Goal: Answer question/provide support: Share knowledge or assist other users

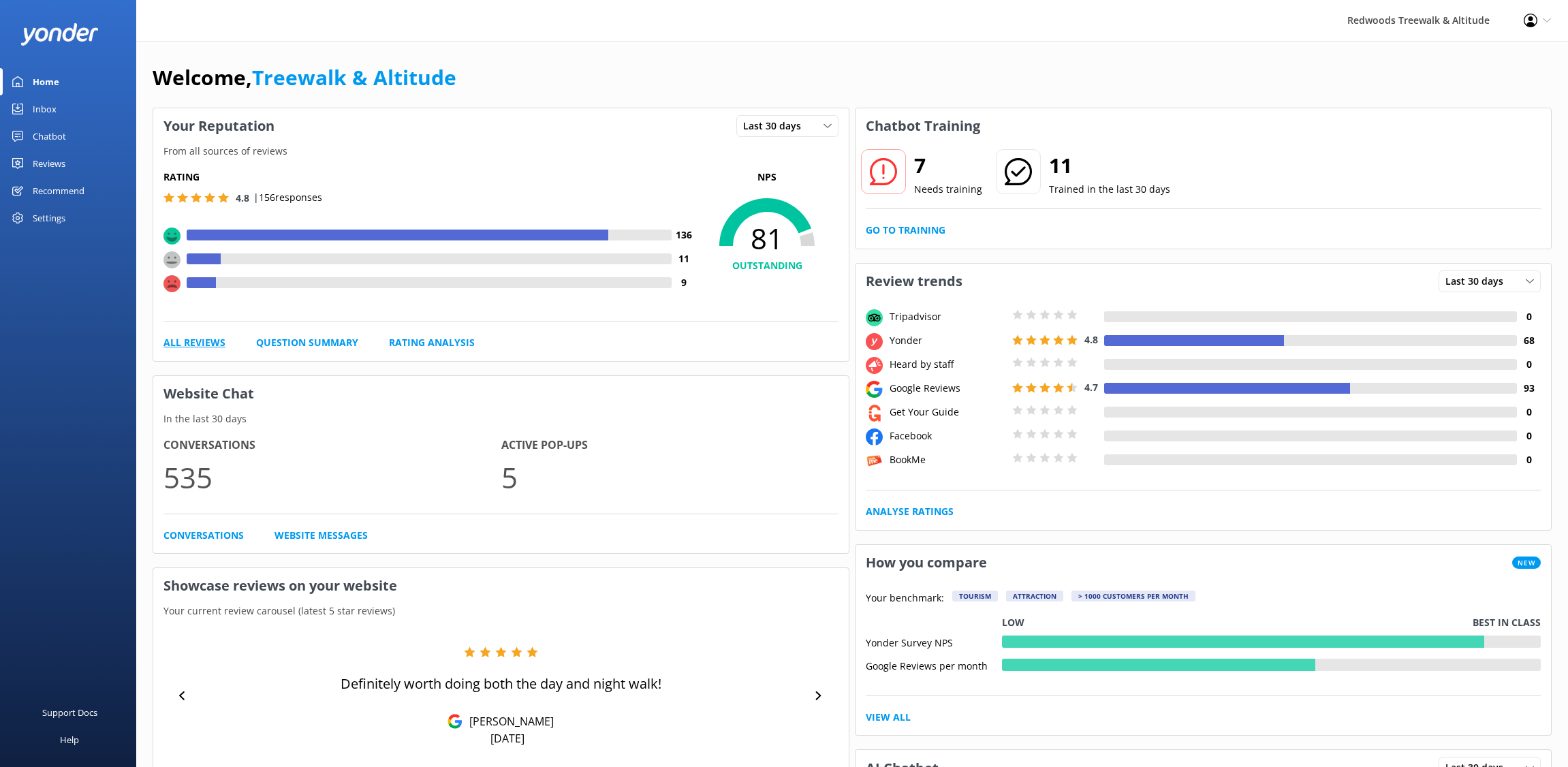
click at [164, 347] on link "All Reviews" at bounding box center [195, 343] width 62 height 15
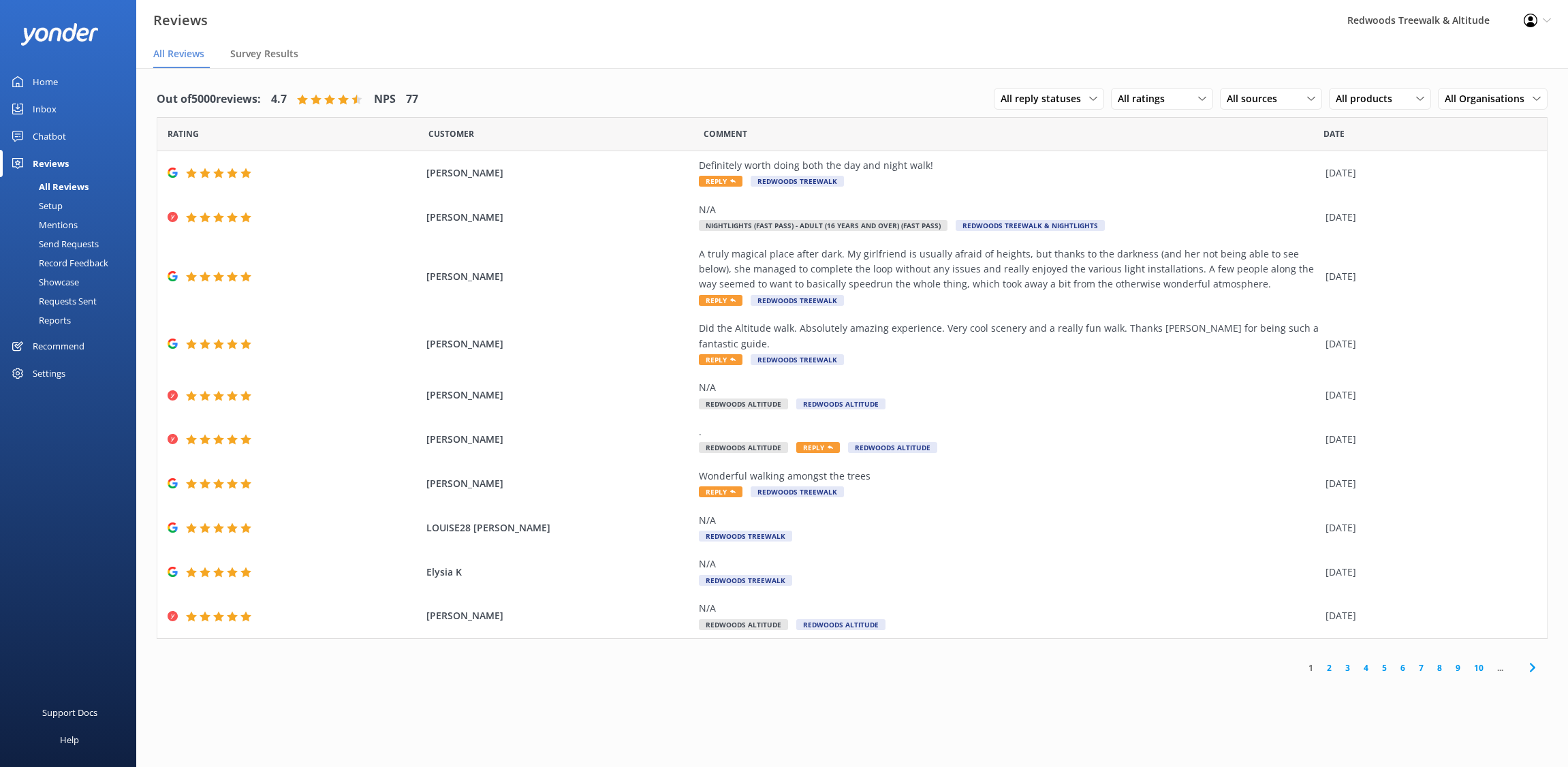
click at [1329, 662] on link "2" at bounding box center [1329, 668] width 19 height 13
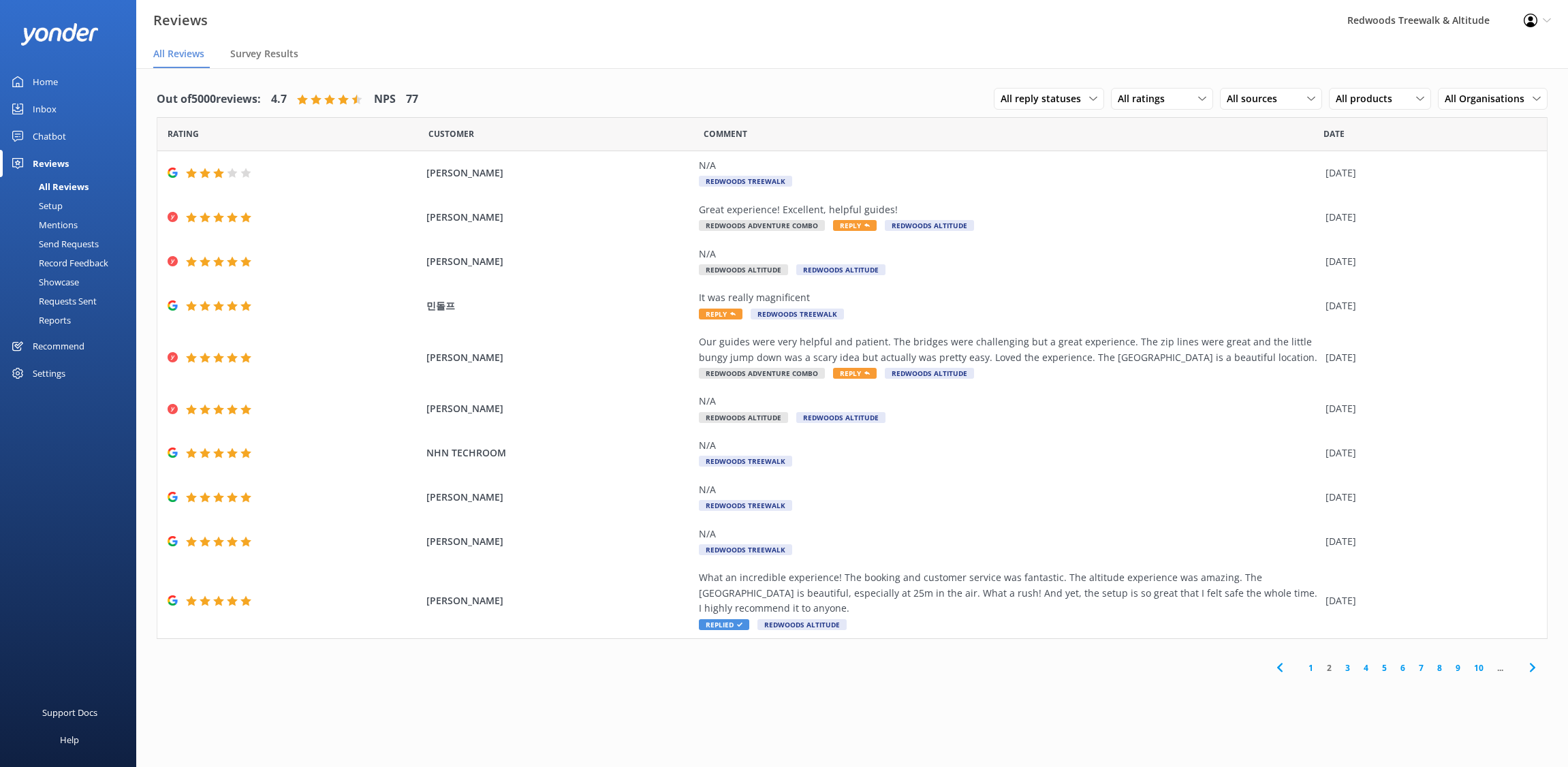
click at [53, 99] on div "Inbox" at bounding box center [45, 109] width 24 height 28
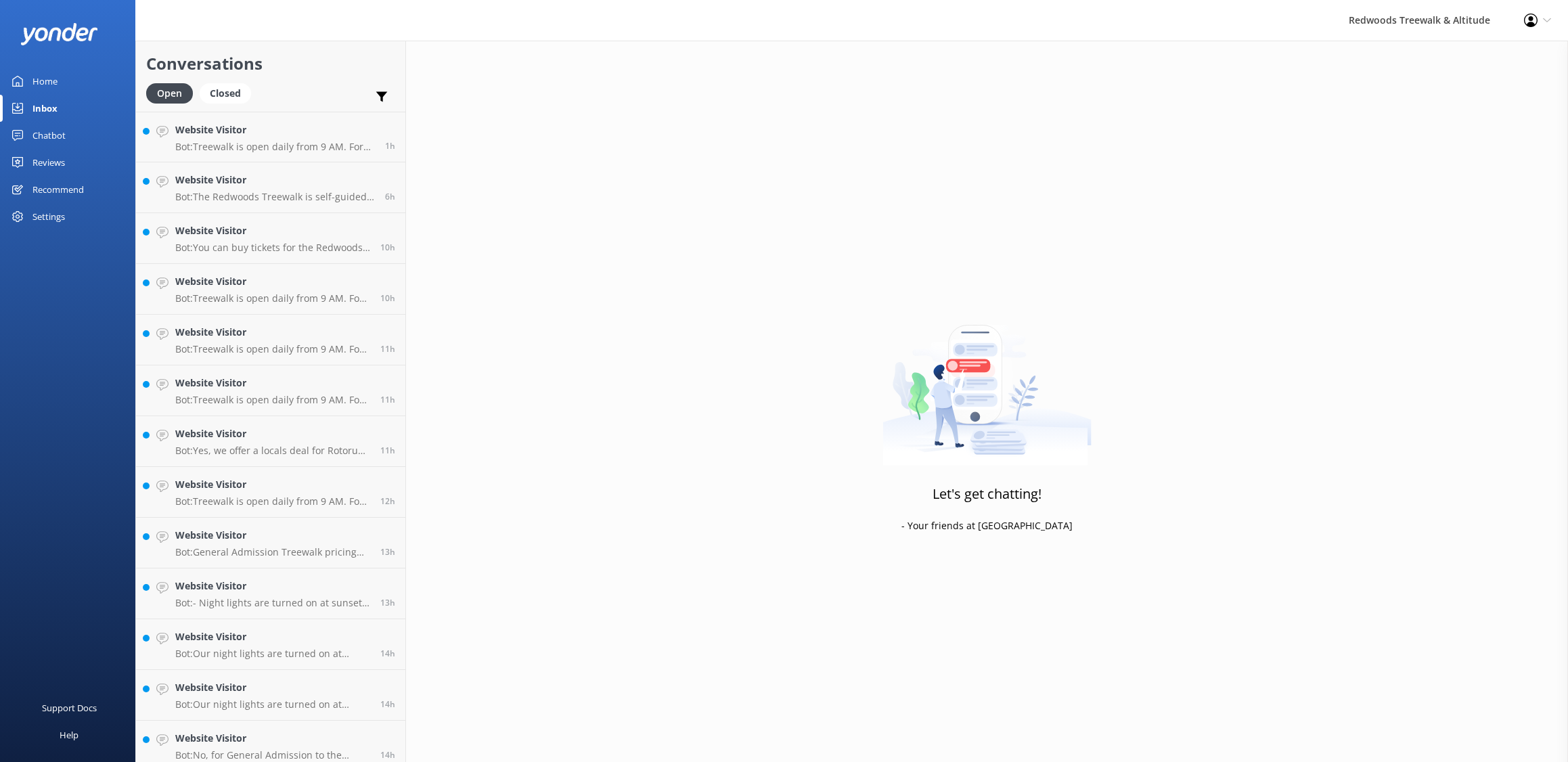
click at [69, 78] on link "Home" at bounding box center [68, 81] width 135 height 27
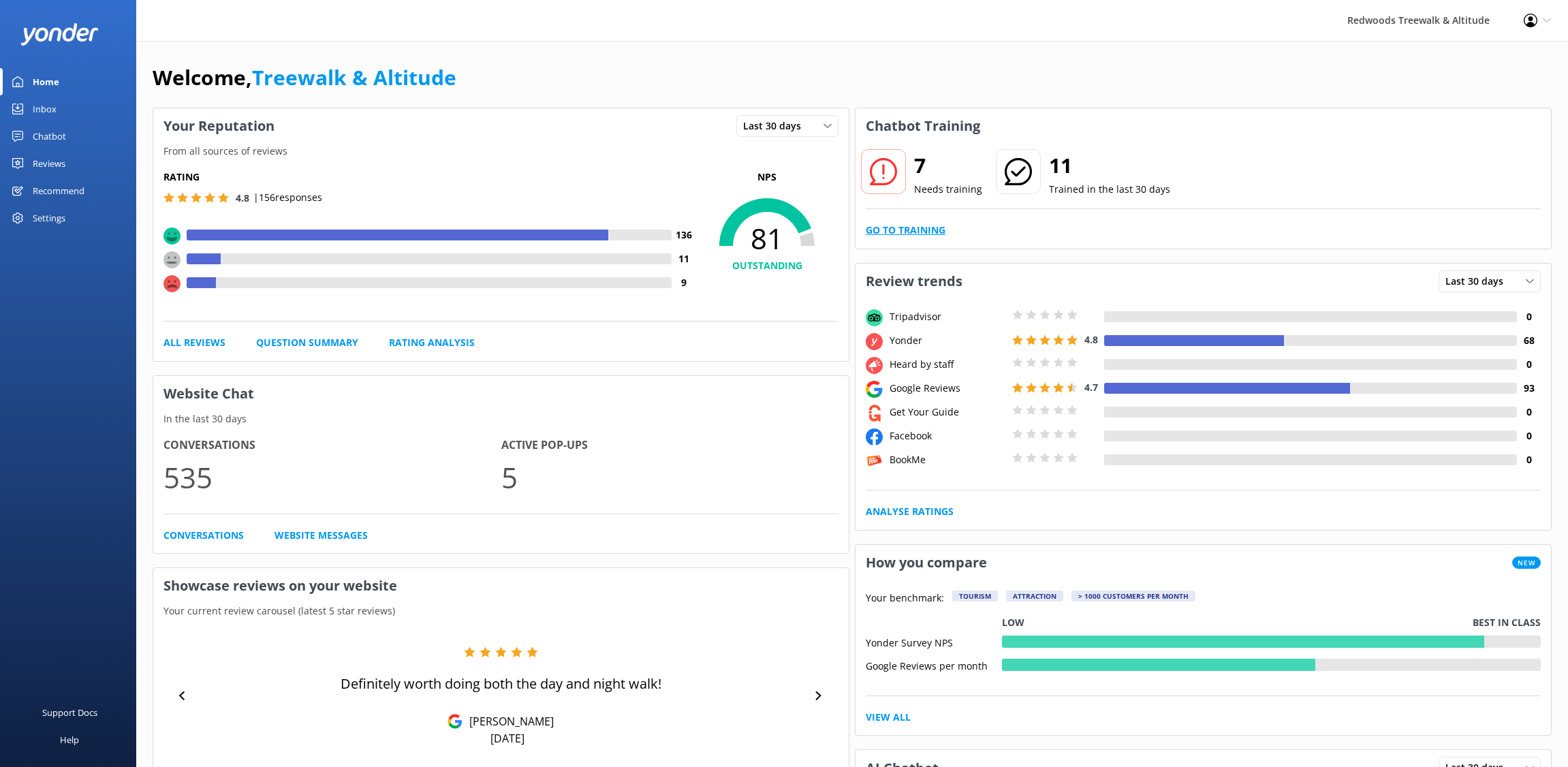
click at [889, 229] on link "Go to Training" at bounding box center [906, 231] width 80 height 15
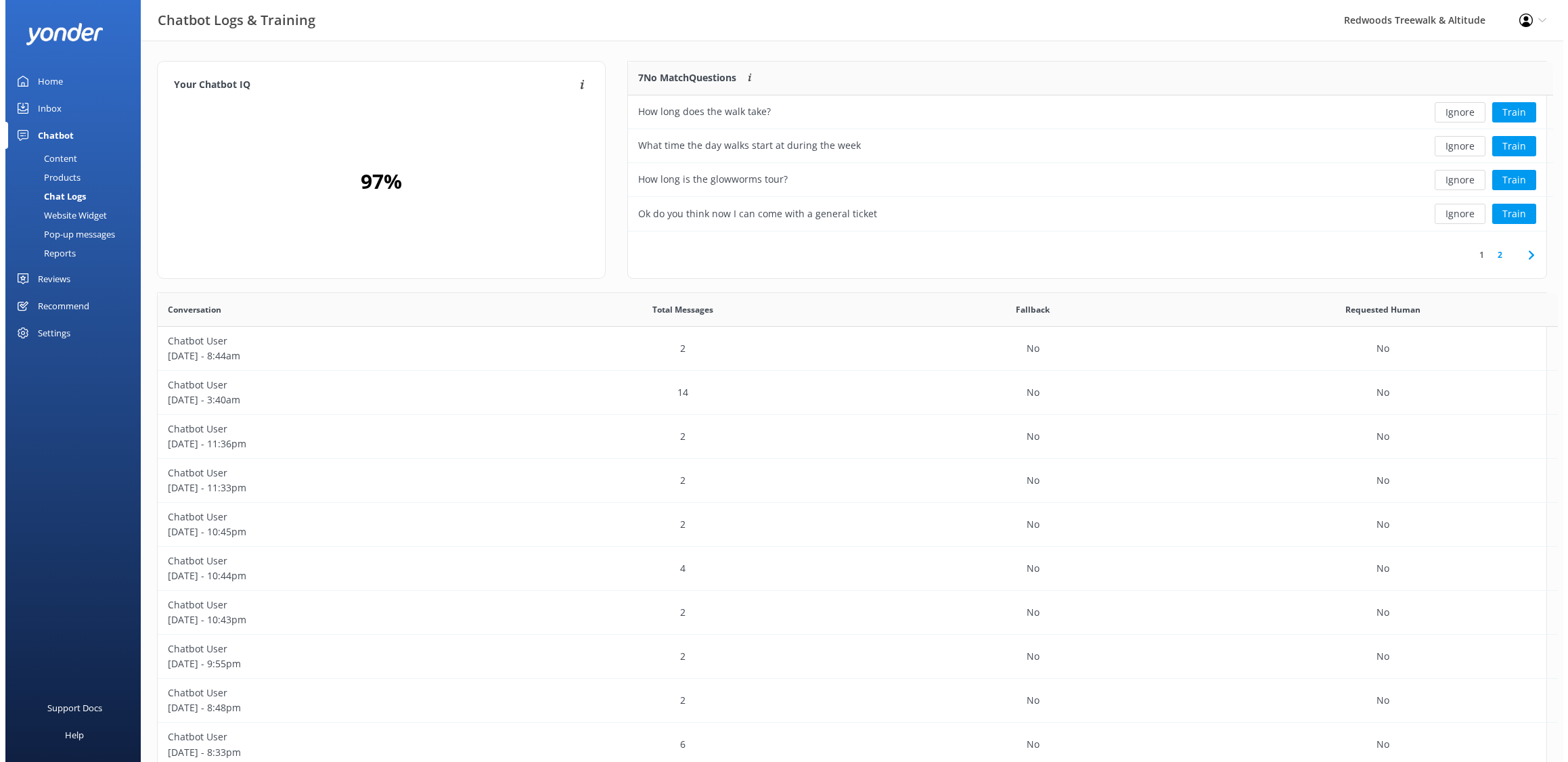
scroll to position [464, 1379]
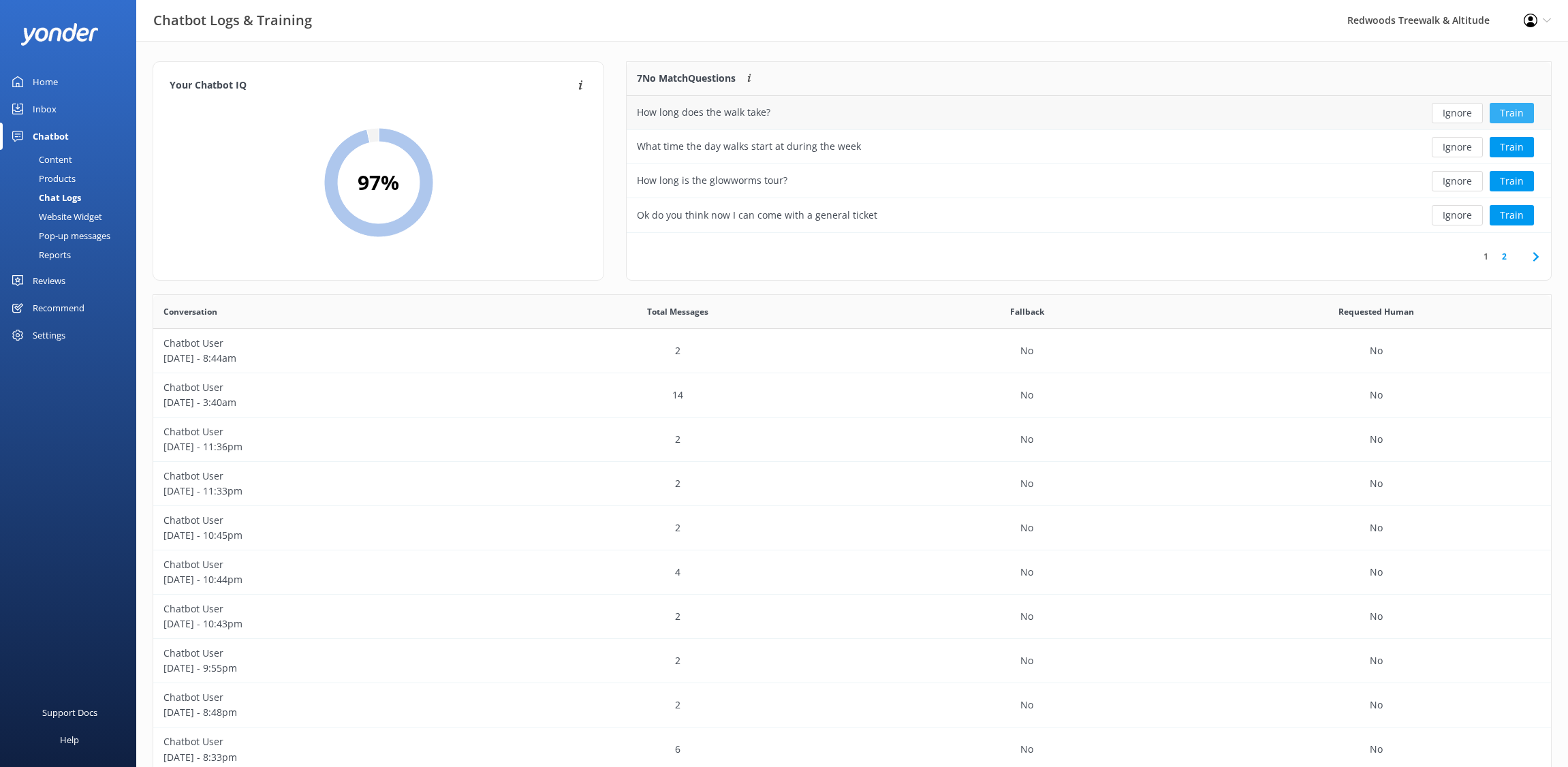
click at [1512, 111] on button "Train" at bounding box center [1512, 113] width 44 height 21
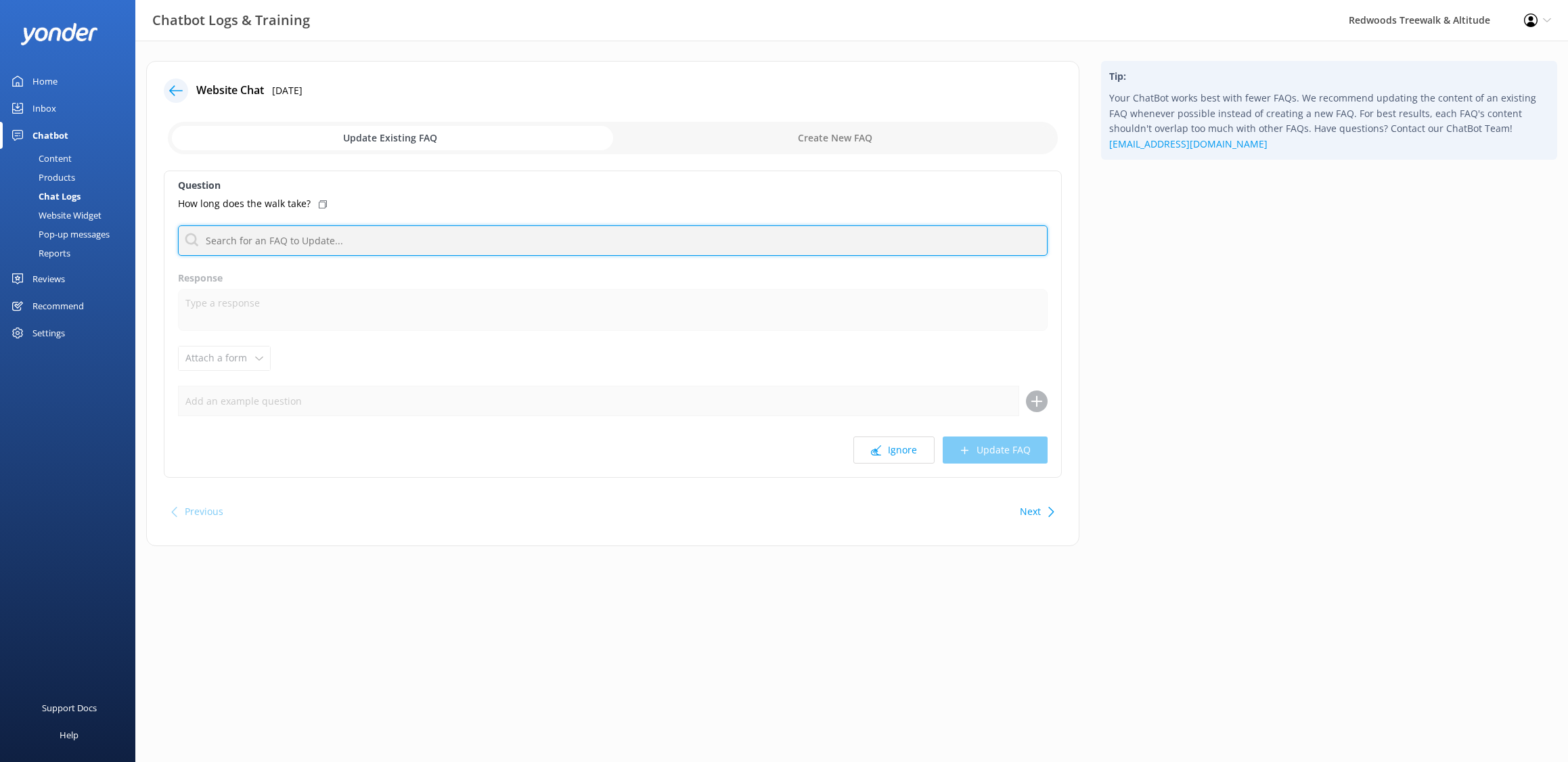
click at [388, 232] on input "text" at bounding box center [613, 241] width 870 height 31
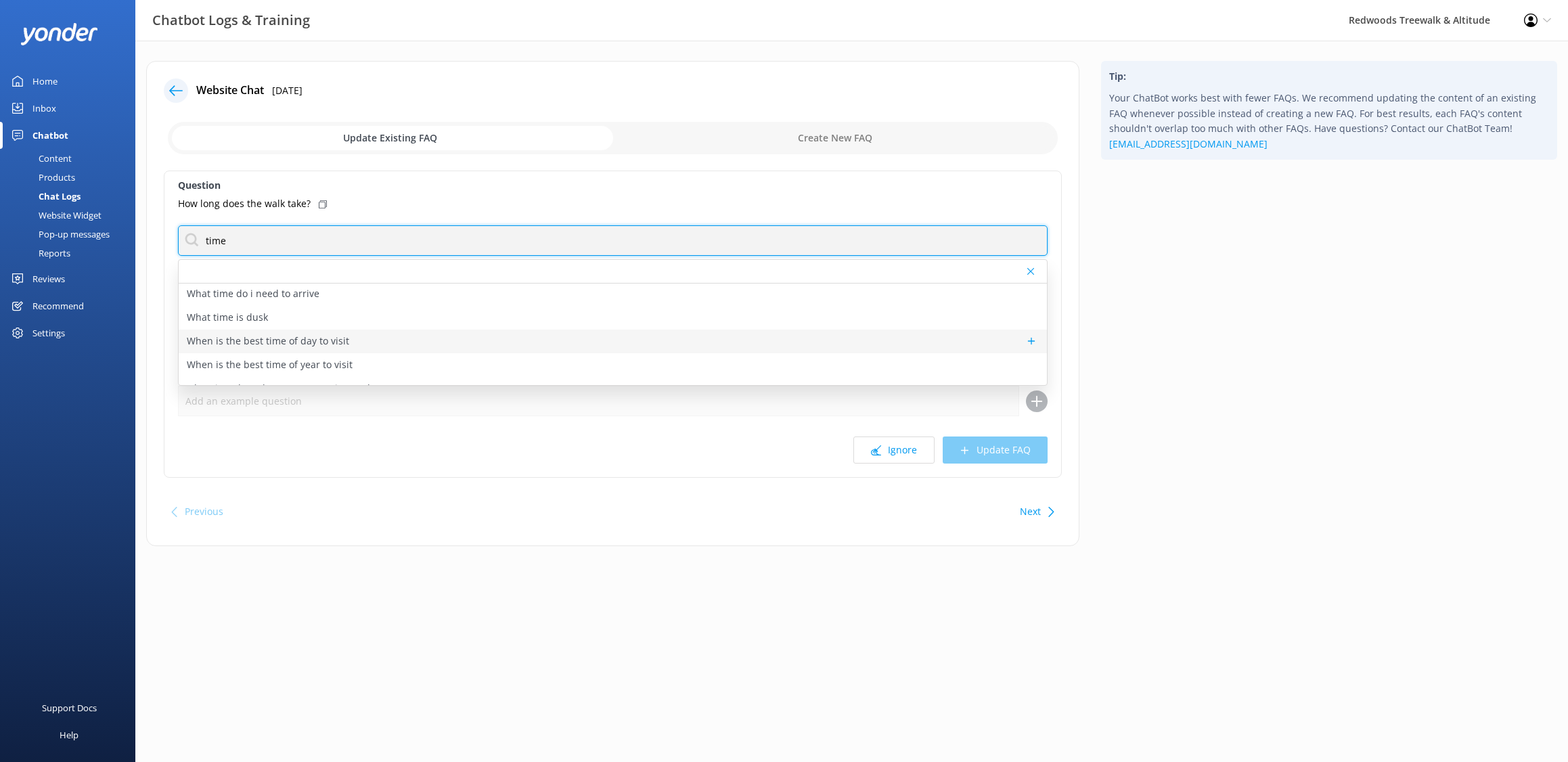
scroll to position [254, 0]
click at [262, 241] on input "time" at bounding box center [613, 241] width 870 height 31
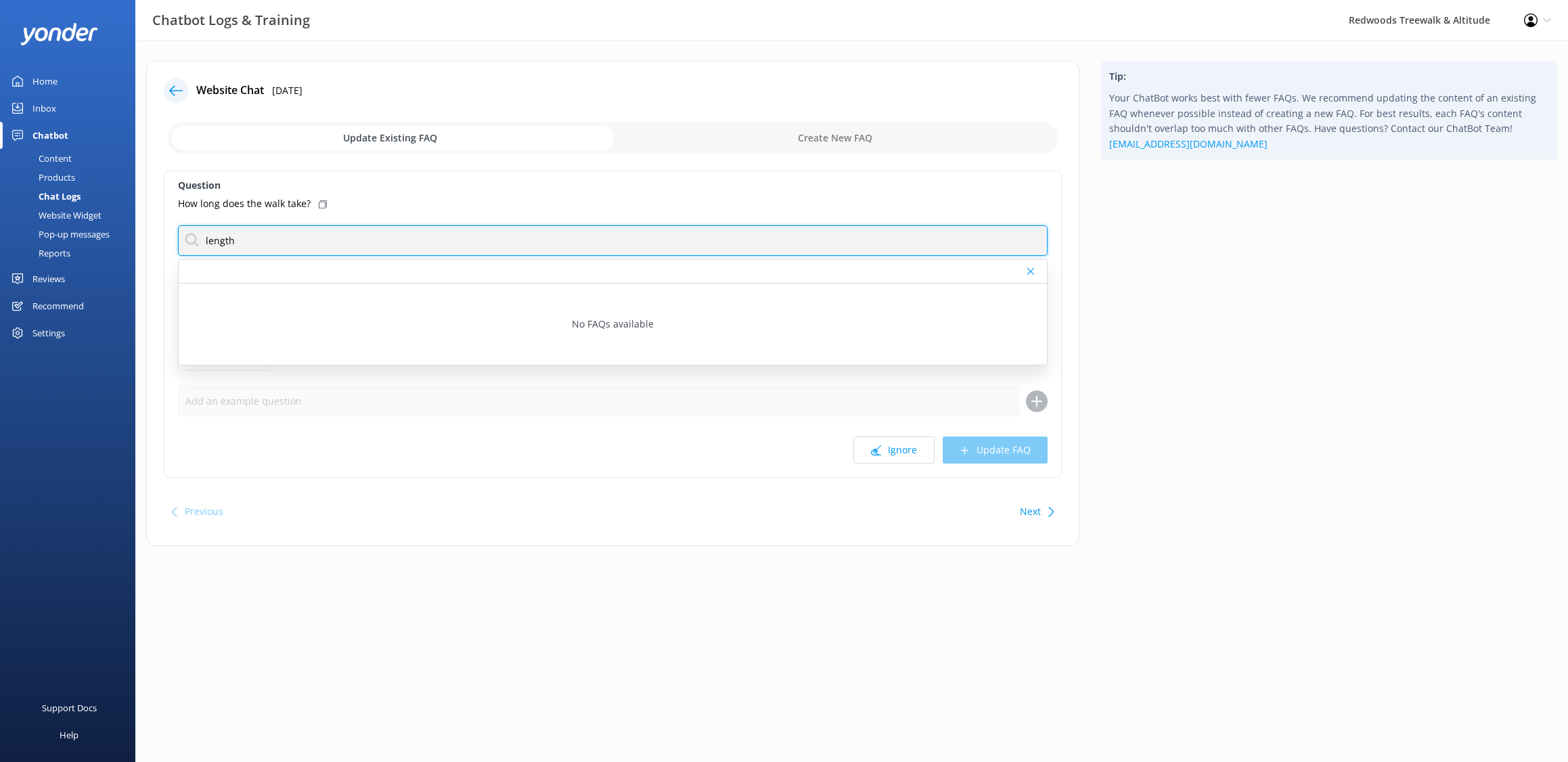
click at [261, 235] on input "length" at bounding box center [613, 241] width 870 height 31
type input "3"
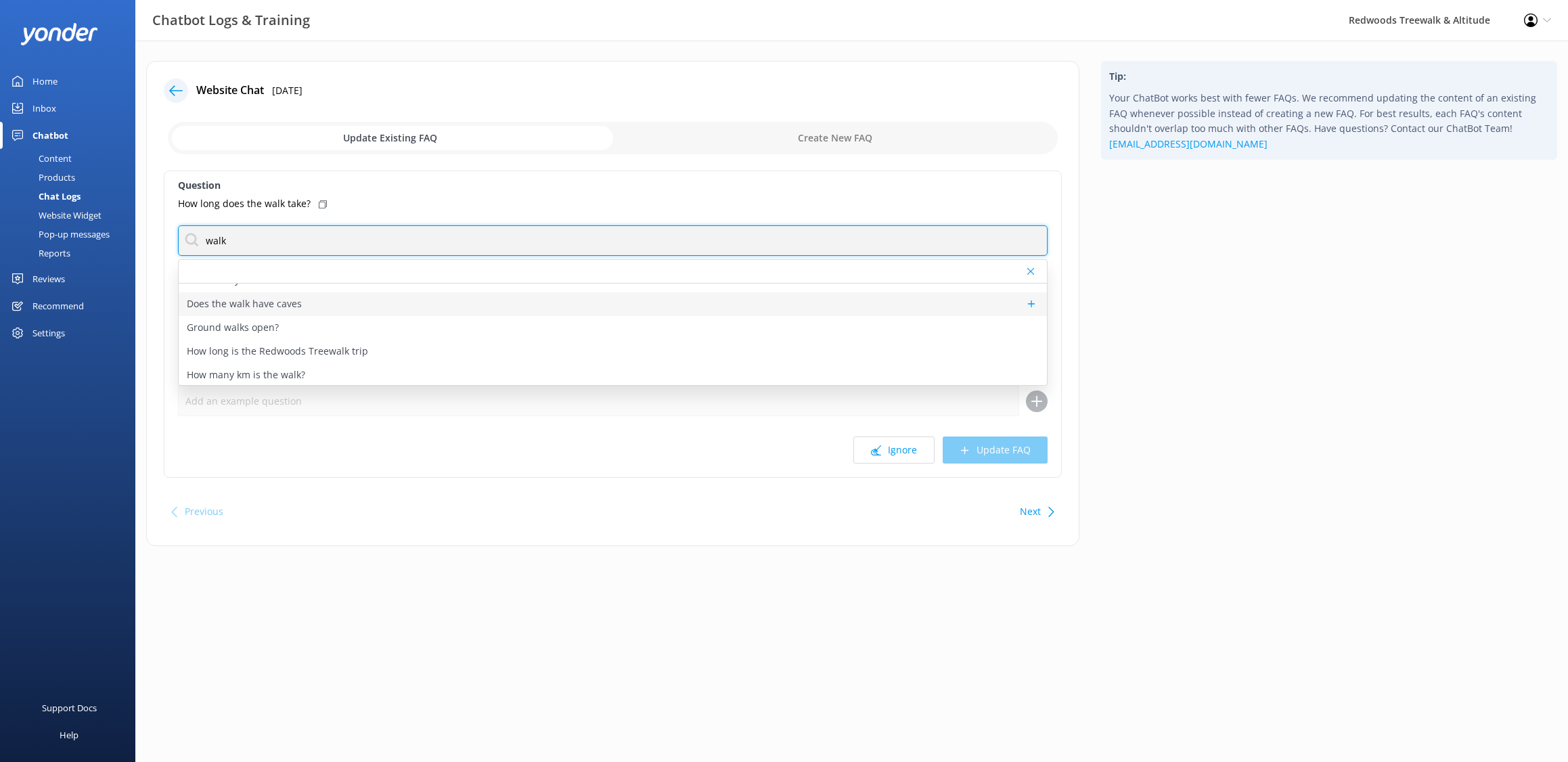
scroll to position [110, 0]
type input "walk"
click at [360, 349] on p "How long is the Redwoods Treewalk trip" at bounding box center [277, 351] width 181 height 15
type textarea "The Redwoods Treewalk is self-guided and takes approx. 30-40-minutes from the f…"
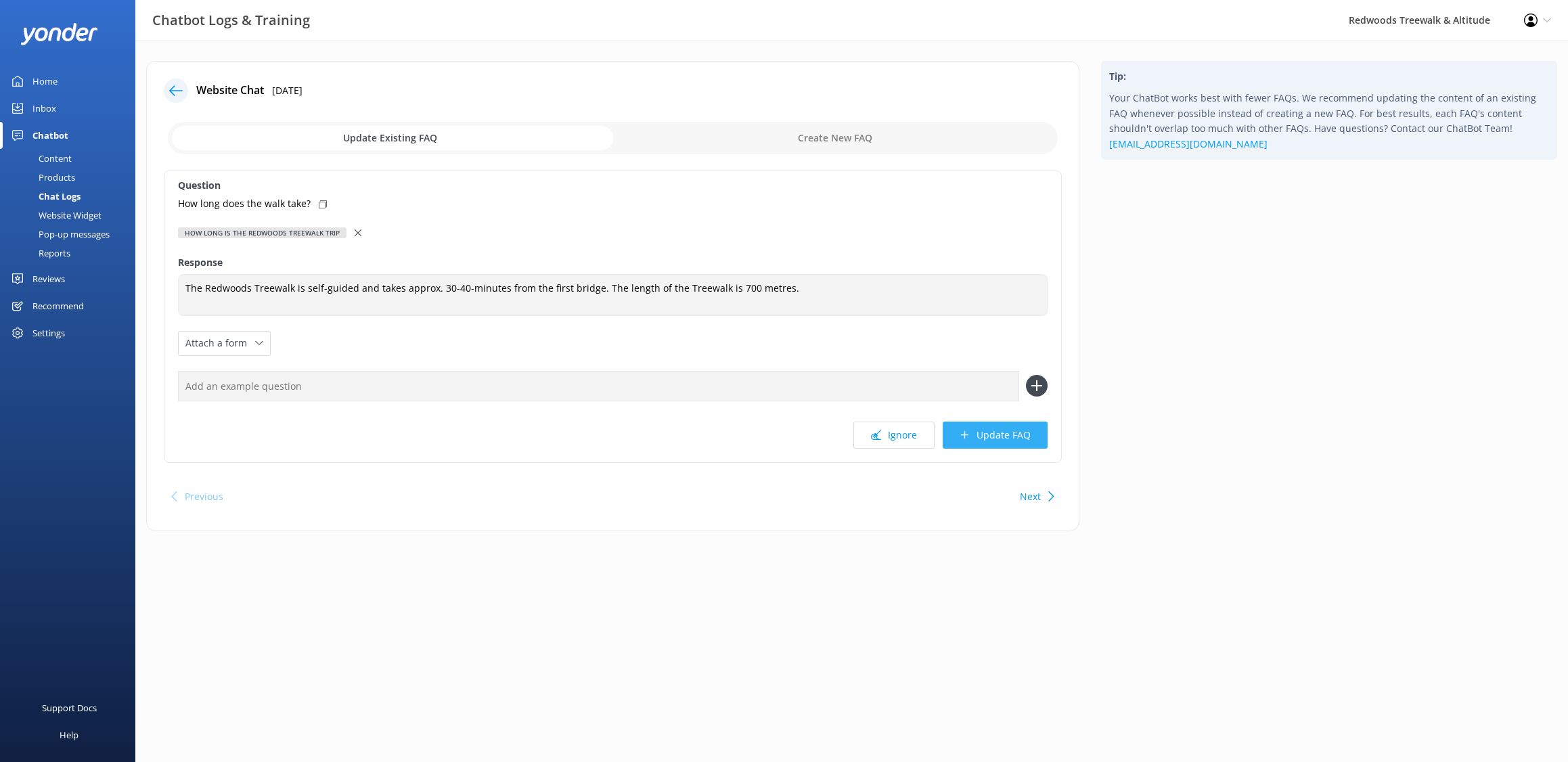
click at [992, 430] on button "Update FAQ" at bounding box center [995, 436] width 105 height 27
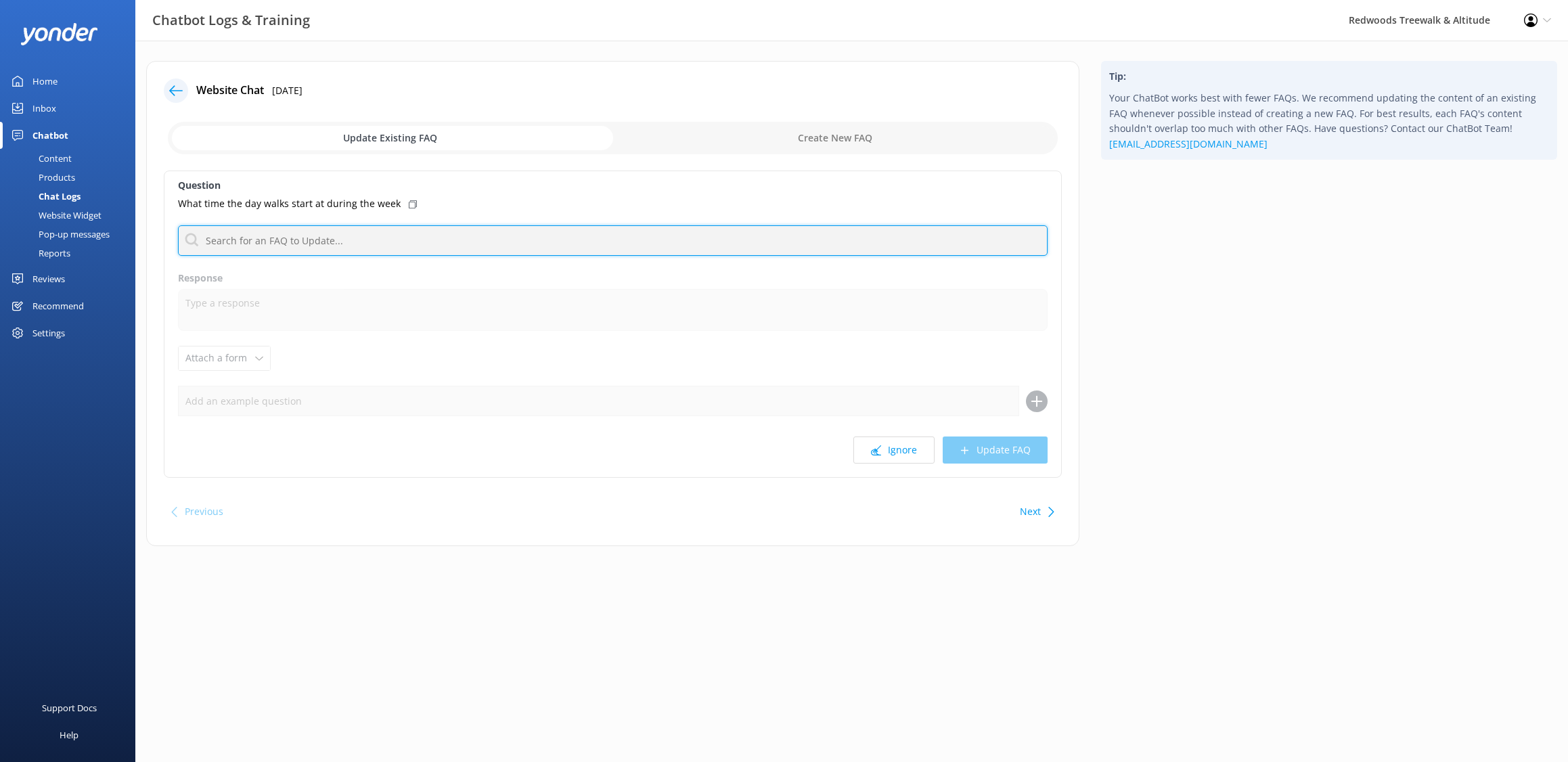
click at [369, 239] on input "text" at bounding box center [613, 241] width 870 height 31
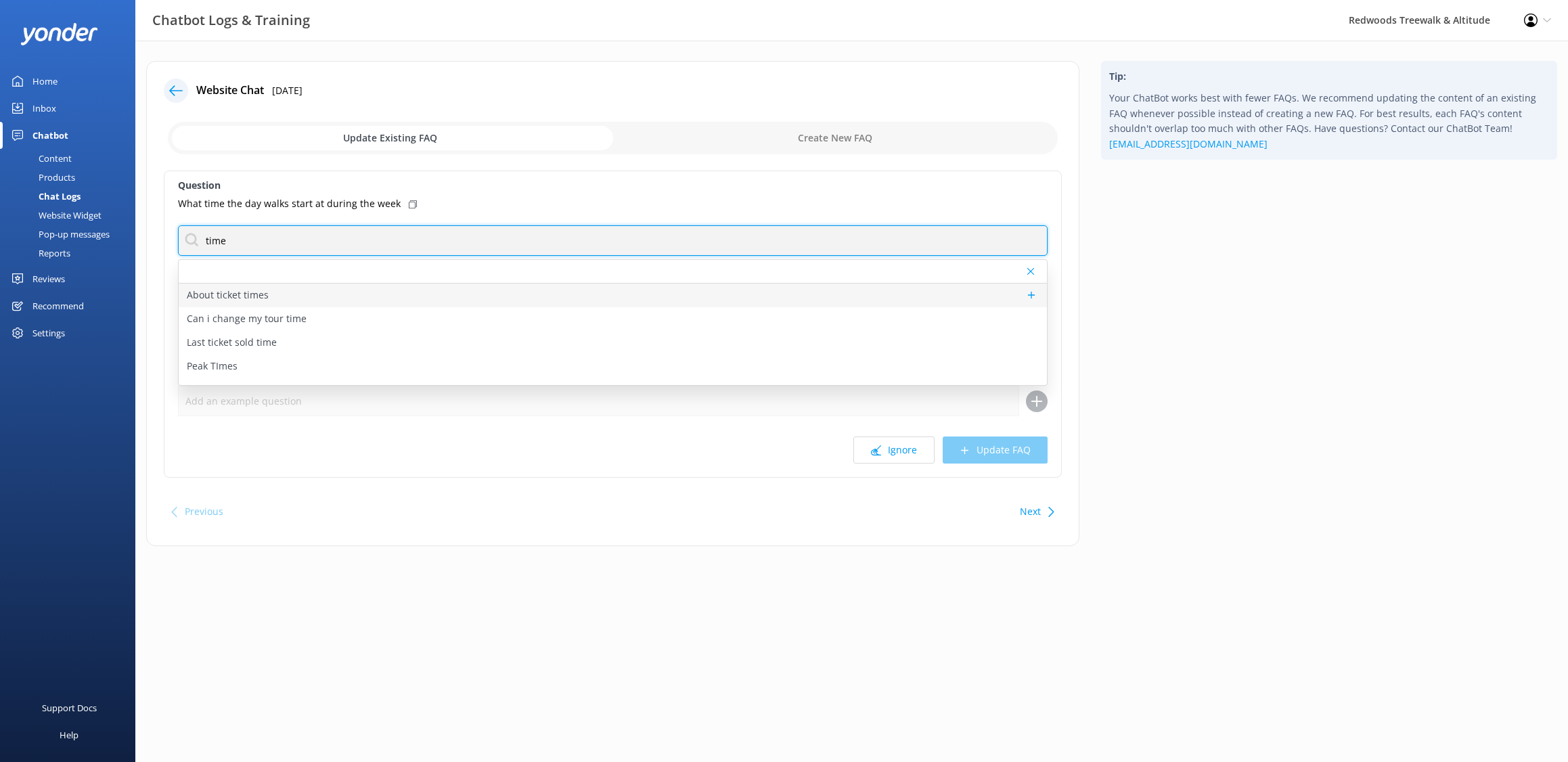
type input "time"
click at [340, 298] on div "About ticket times" at bounding box center [613, 295] width 868 height 24
type textarea "For the daytime Treewalk there are no specific dates or times that can be booke…"
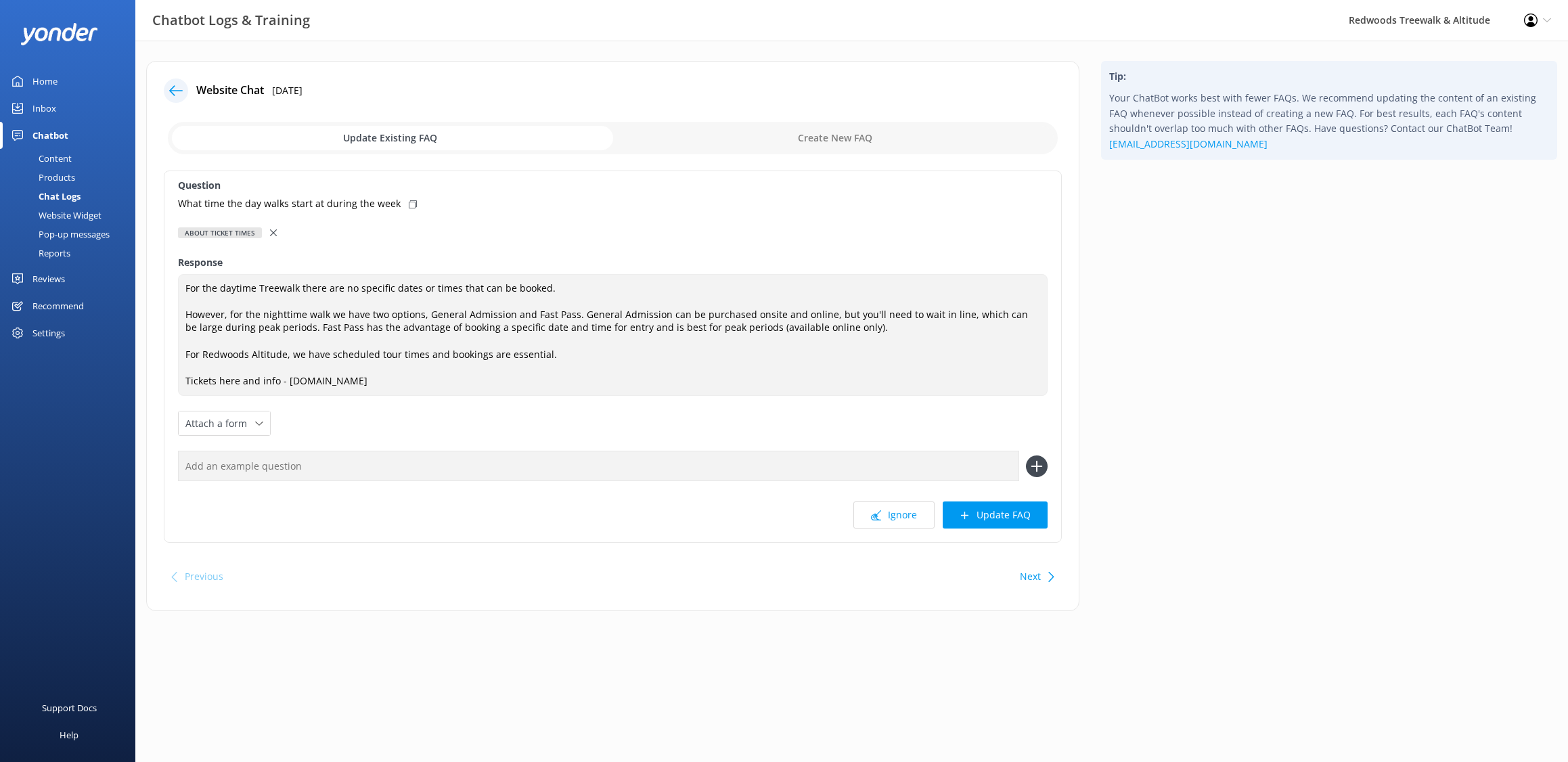
click at [271, 233] on use at bounding box center [274, 233] width 7 height 7
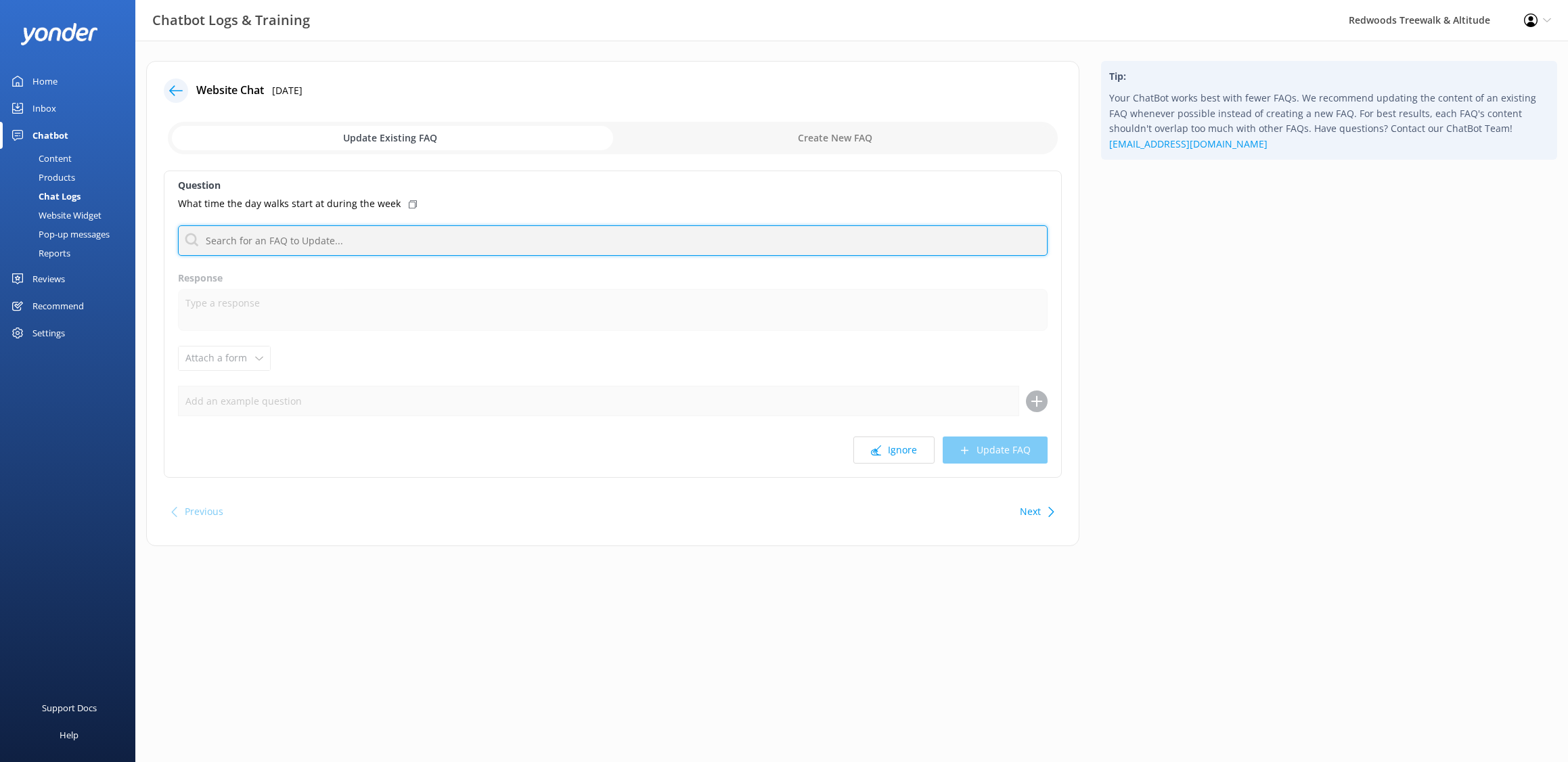
click at [271, 233] on input "text" at bounding box center [613, 241] width 870 height 31
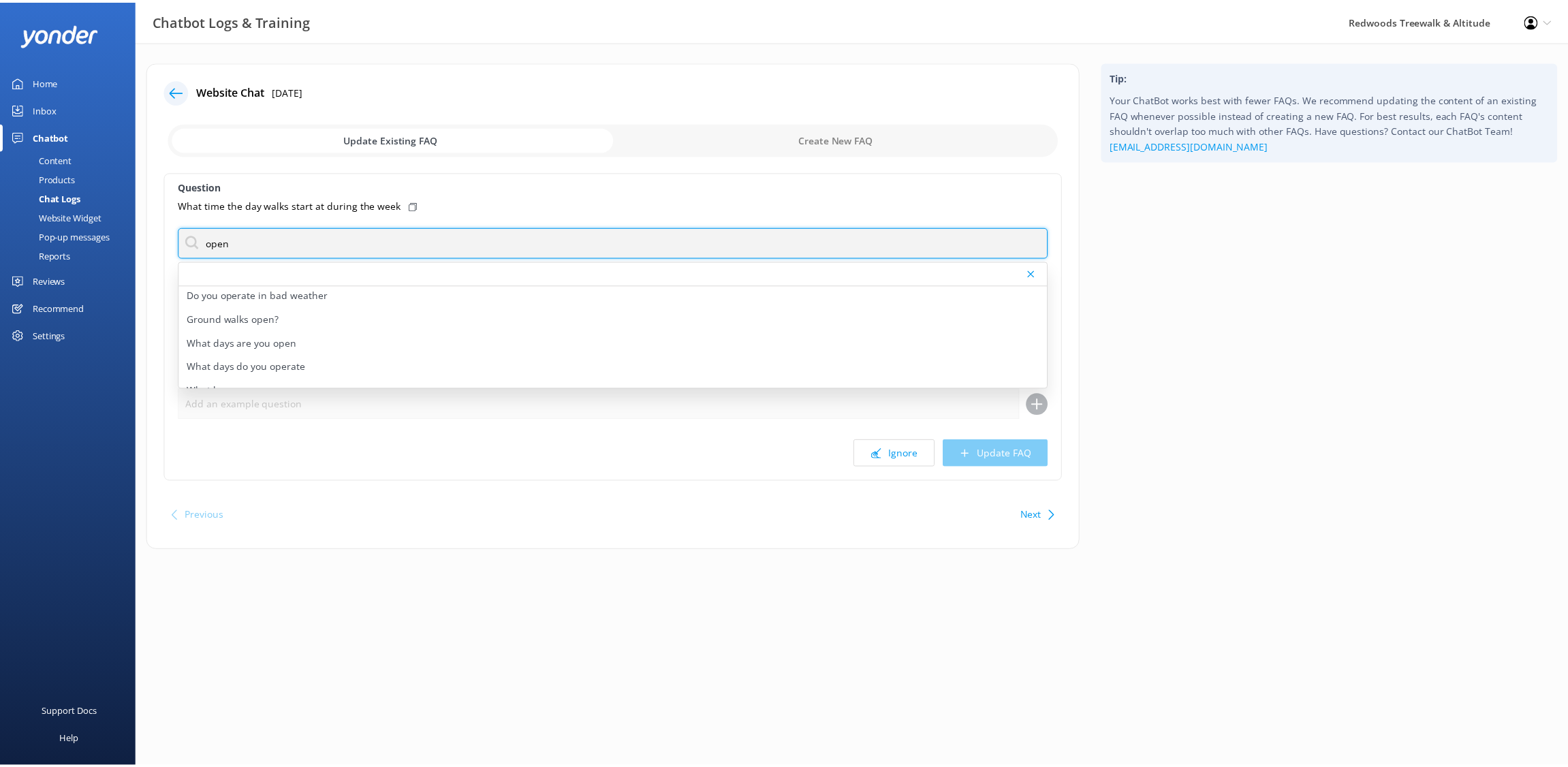
scroll to position [109, 0]
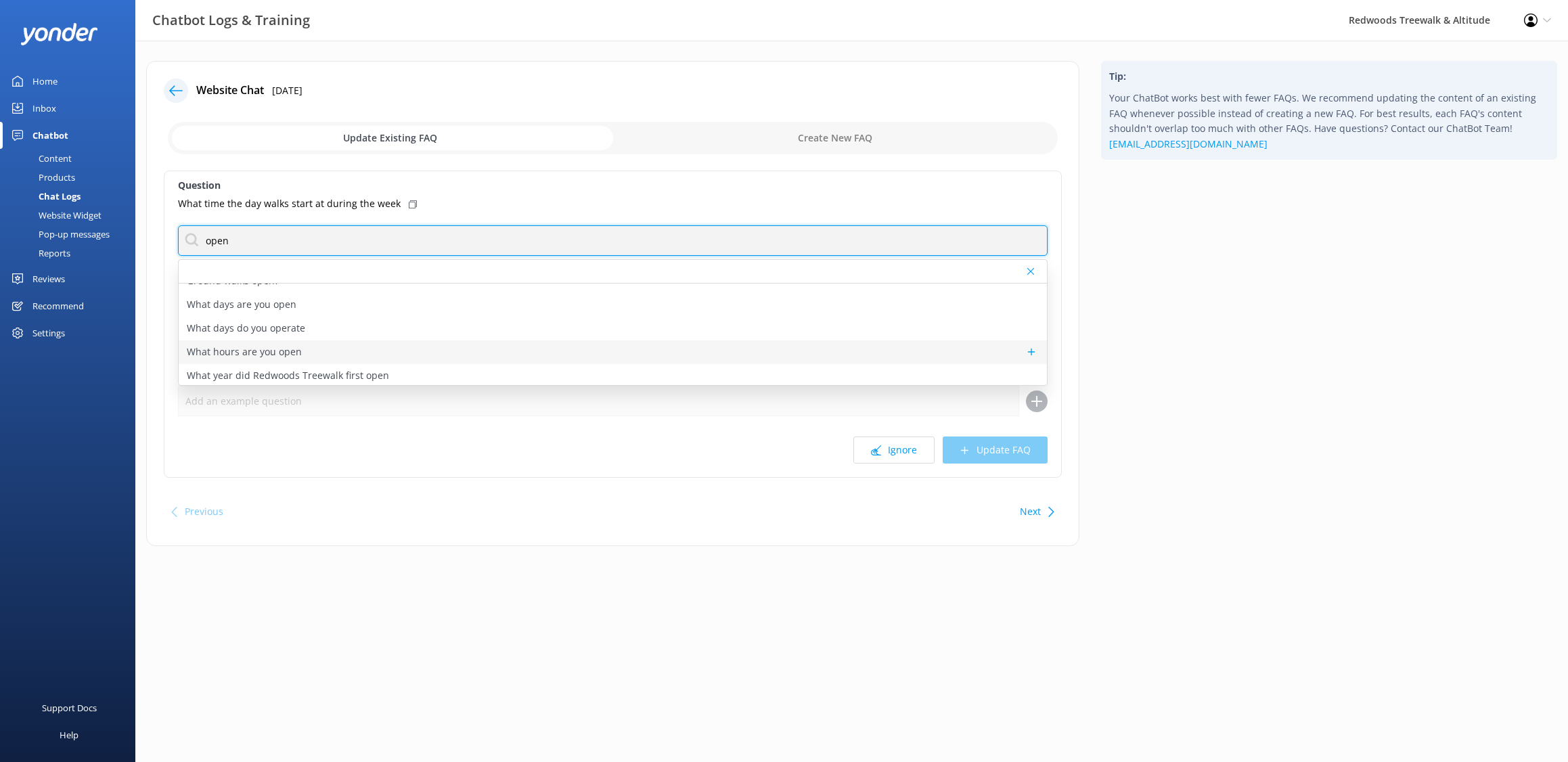
type input "open"
click at [307, 352] on div "What hours are you open" at bounding box center [613, 352] width 868 height 24
type textarea "Treewalk is open daily from 9 AM For last ticket sold times, please check our w…"
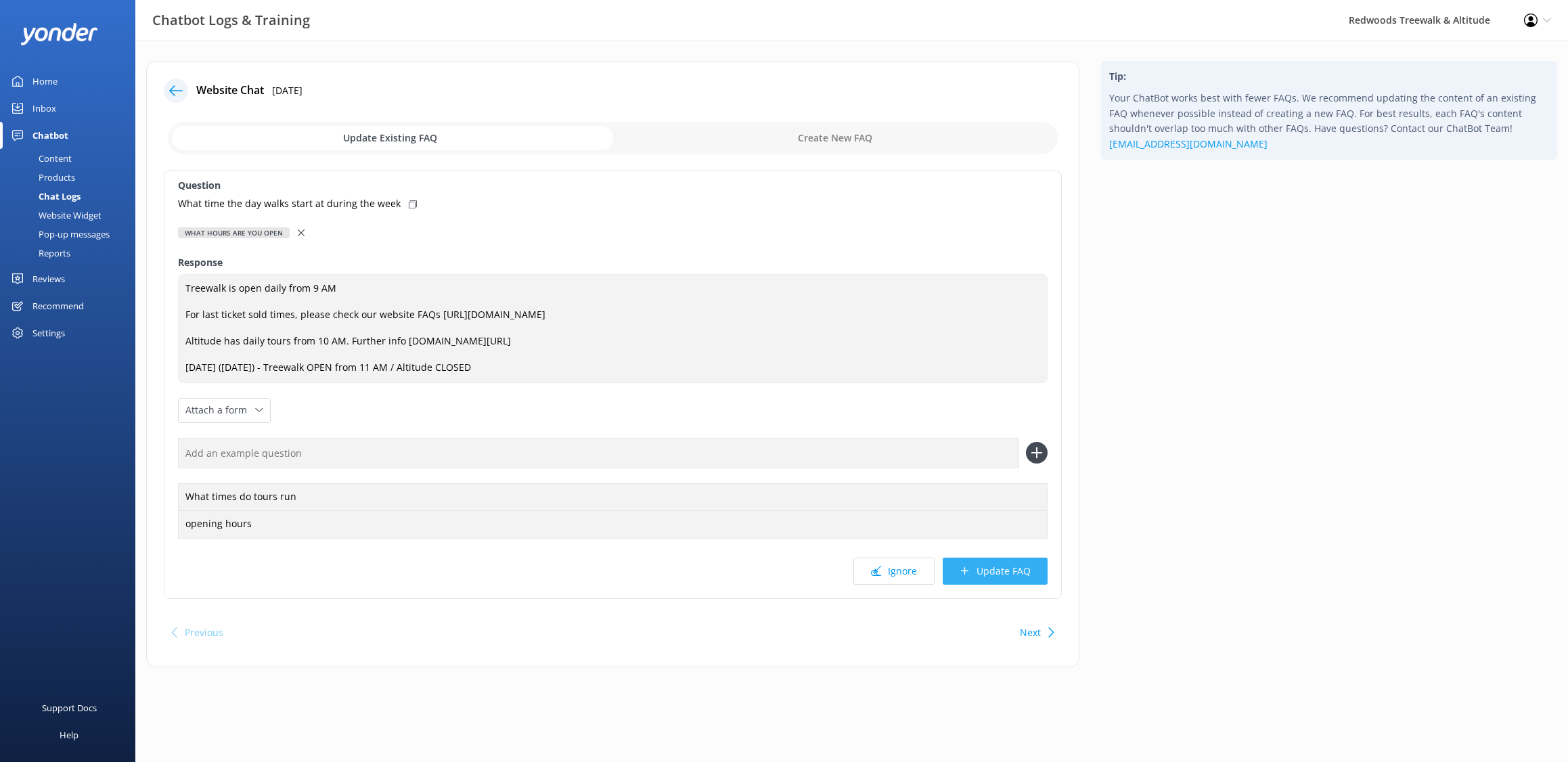
click at [1021, 571] on button "Update FAQ" at bounding box center [995, 571] width 105 height 27
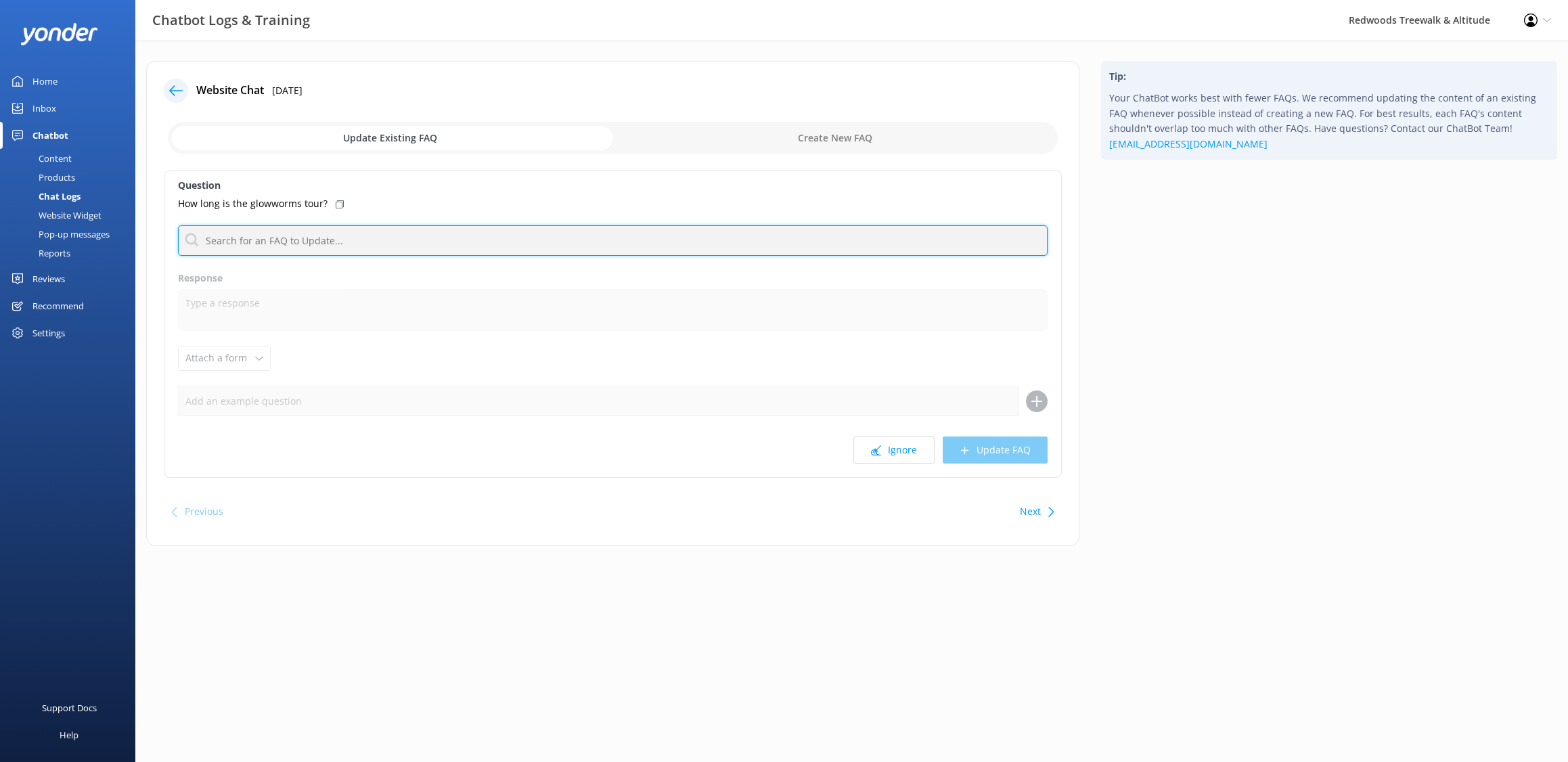
click at [481, 241] on input "text" at bounding box center [613, 241] width 870 height 31
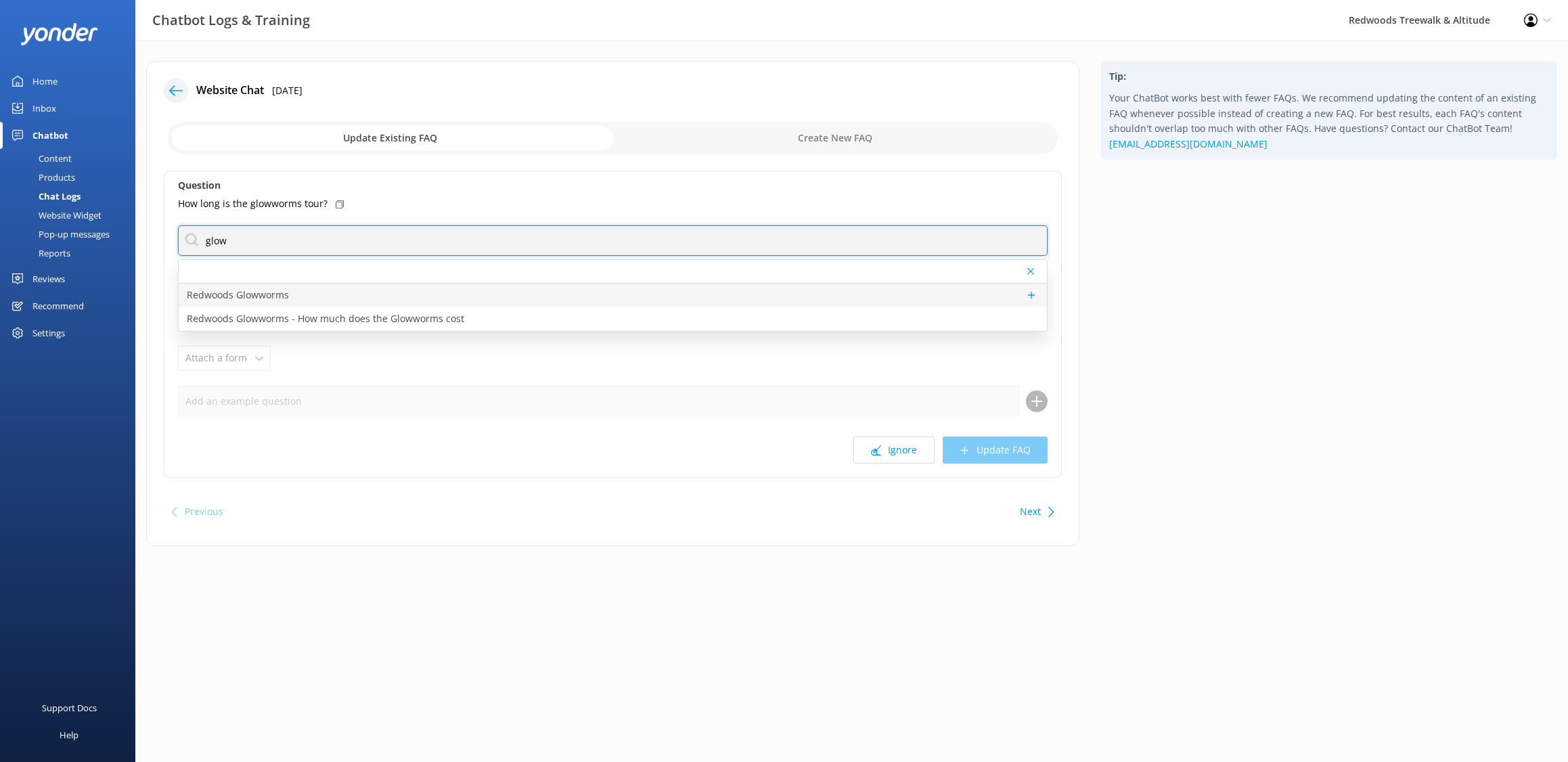
type input "glow"
click at [459, 289] on div "Redwoods Glowworms" at bounding box center [613, 295] width 868 height 24
type textarea "Redwoods Glowworms is a new eco-tourism attraction by Redwoods Treewalk & Night…"
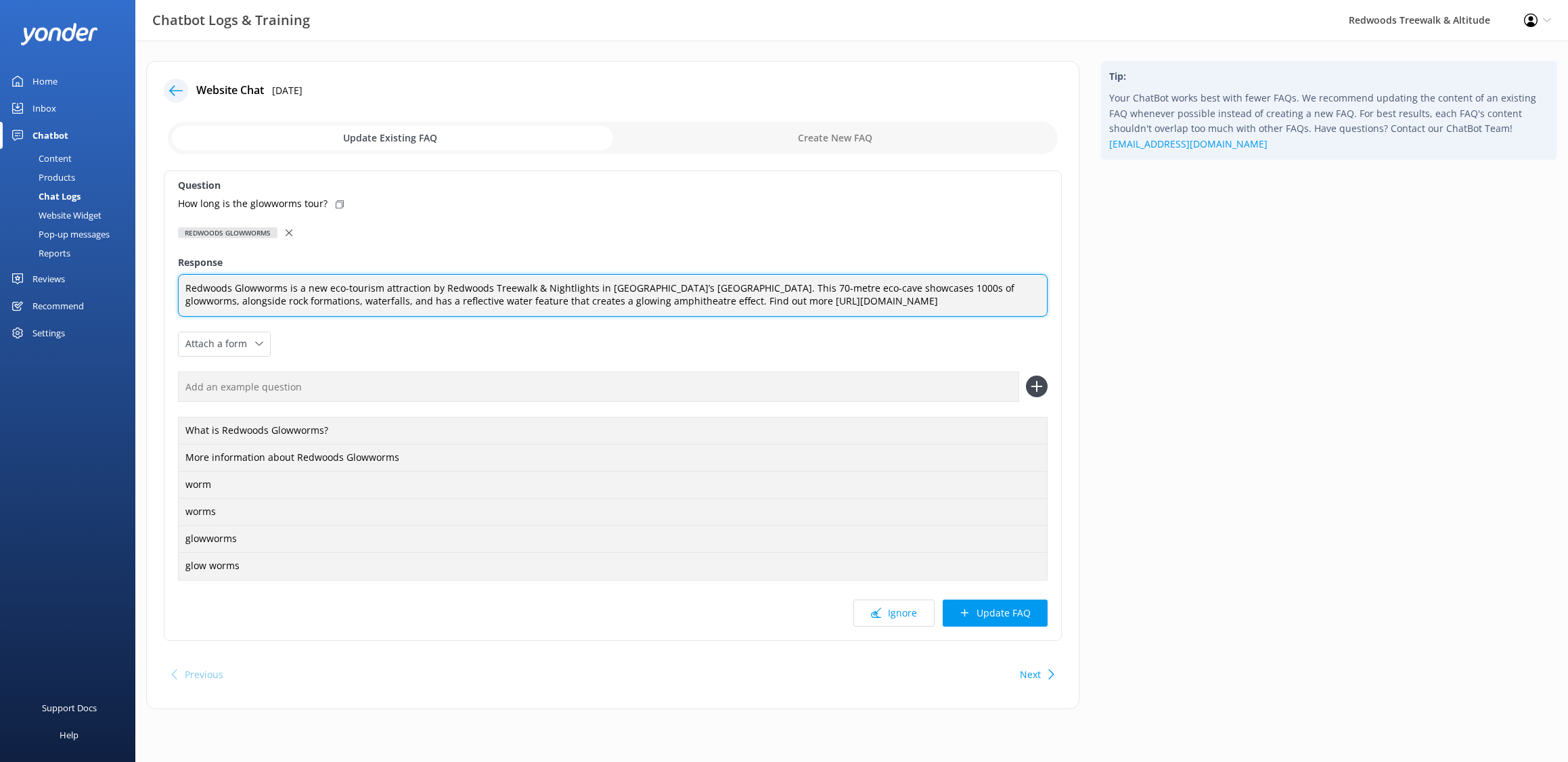
click at [991, 302] on textarea "Redwoods Glowworms is a new eco-tourism attraction by Redwoods Treewalk & Night…" at bounding box center [613, 295] width 870 height 42
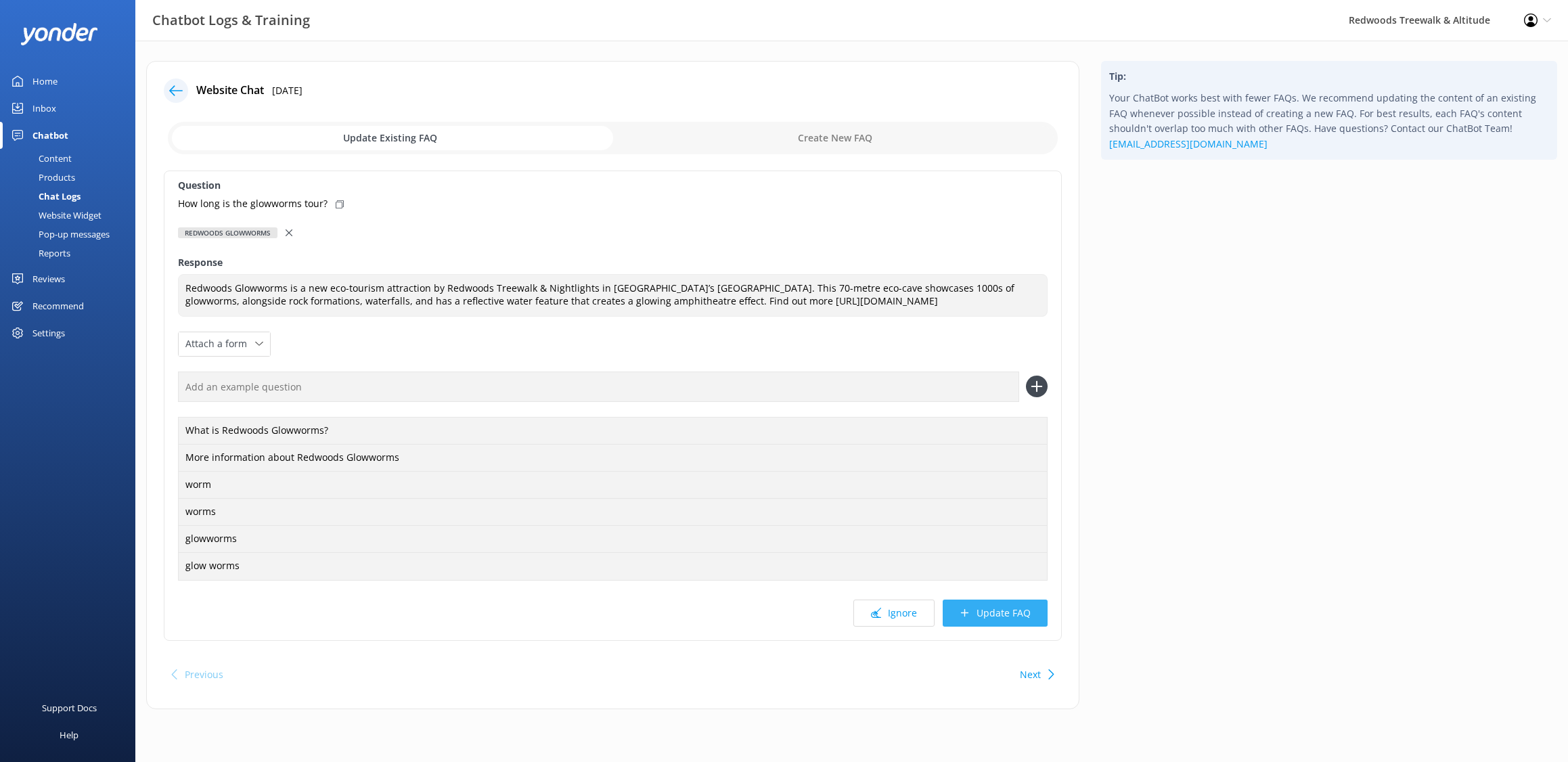
click at [1003, 617] on button "Update FAQ" at bounding box center [995, 614] width 105 height 27
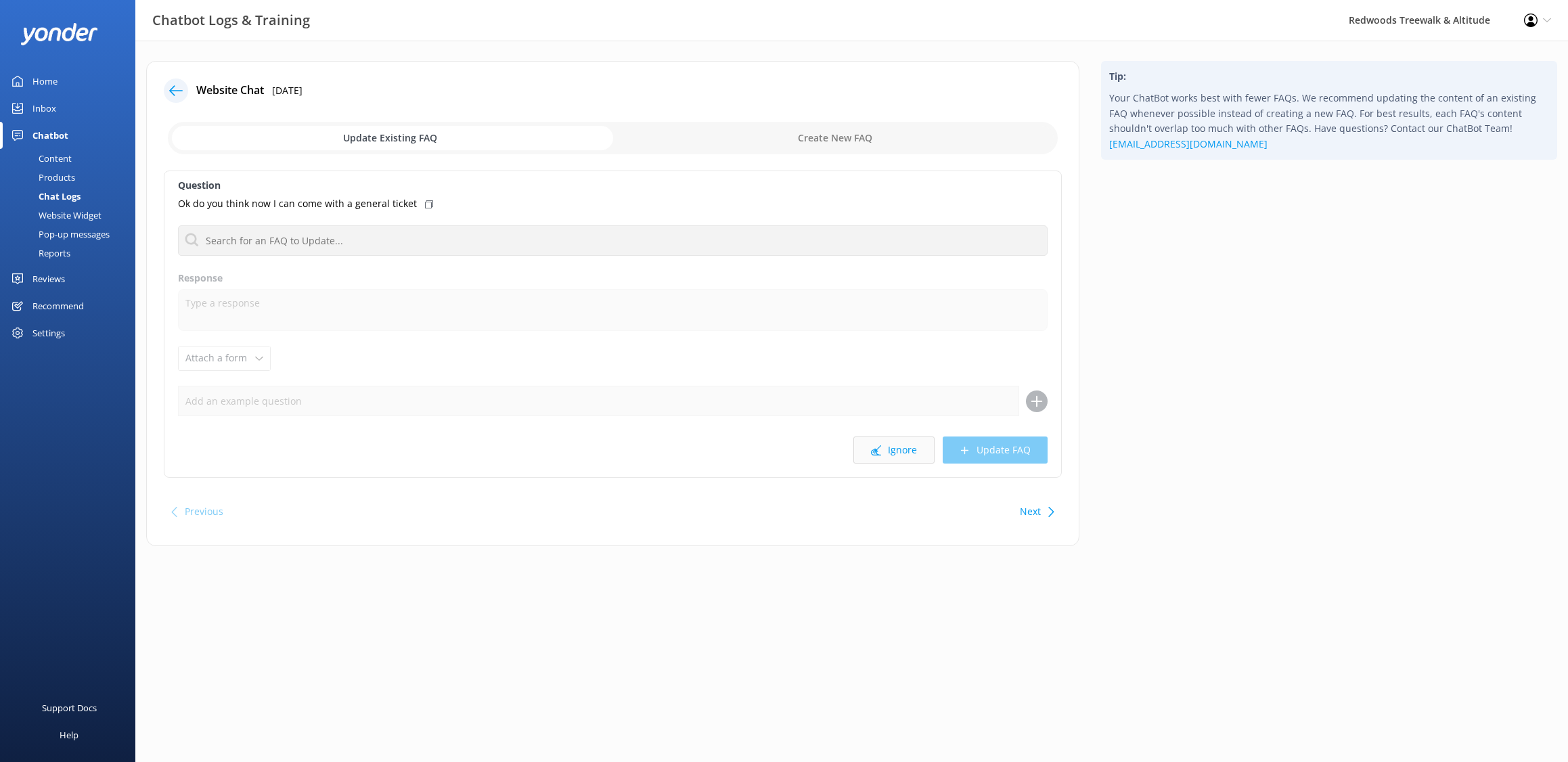
click at [891, 441] on button "Ignore" at bounding box center [894, 450] width 81 height 27
click at [406, 239] on input "text" at bounding box center [613, 241] width 870 height 31
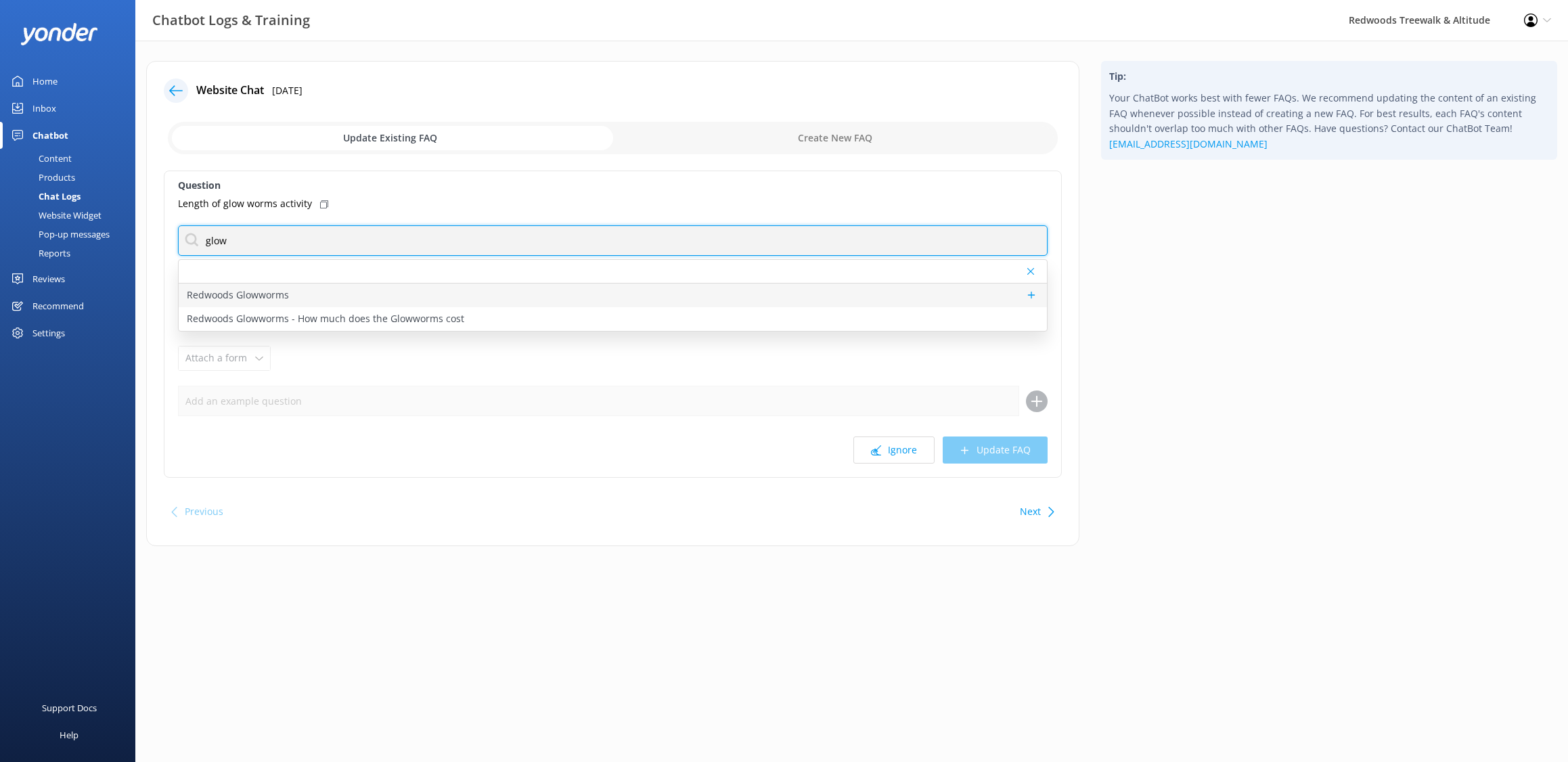
type input "glow"
click at [421, 292] on div "Redwoods Glowworms" at bounding box center [613, 295] width 868 height 24
type textarea "Redwoods Glowworms is a new eco-tourism attraction by Redwoods Treewalk & Night…"
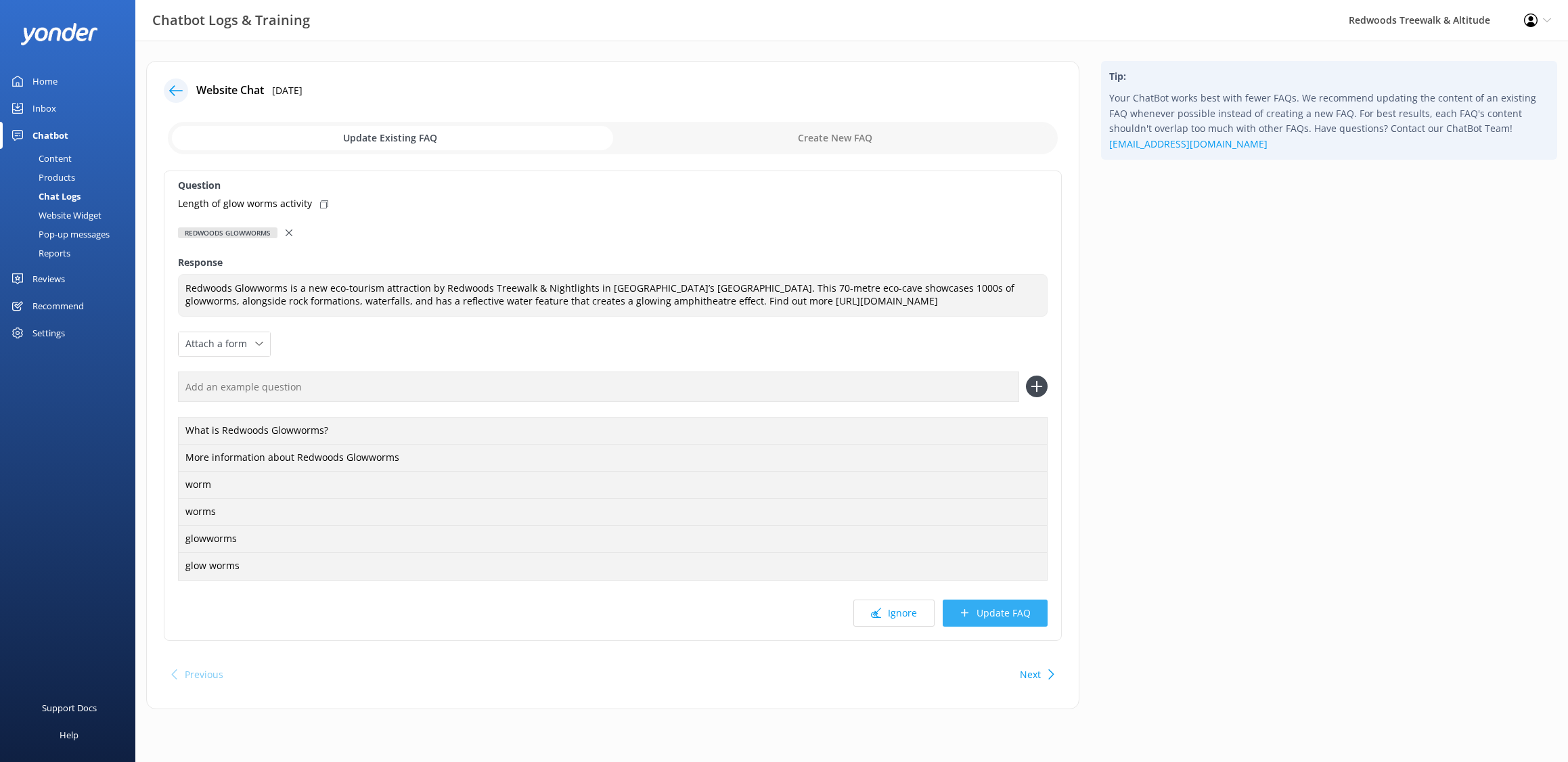
click at [979, 625] on button "Update FAQ" at bounding box center [995, 614] width 105 height 27
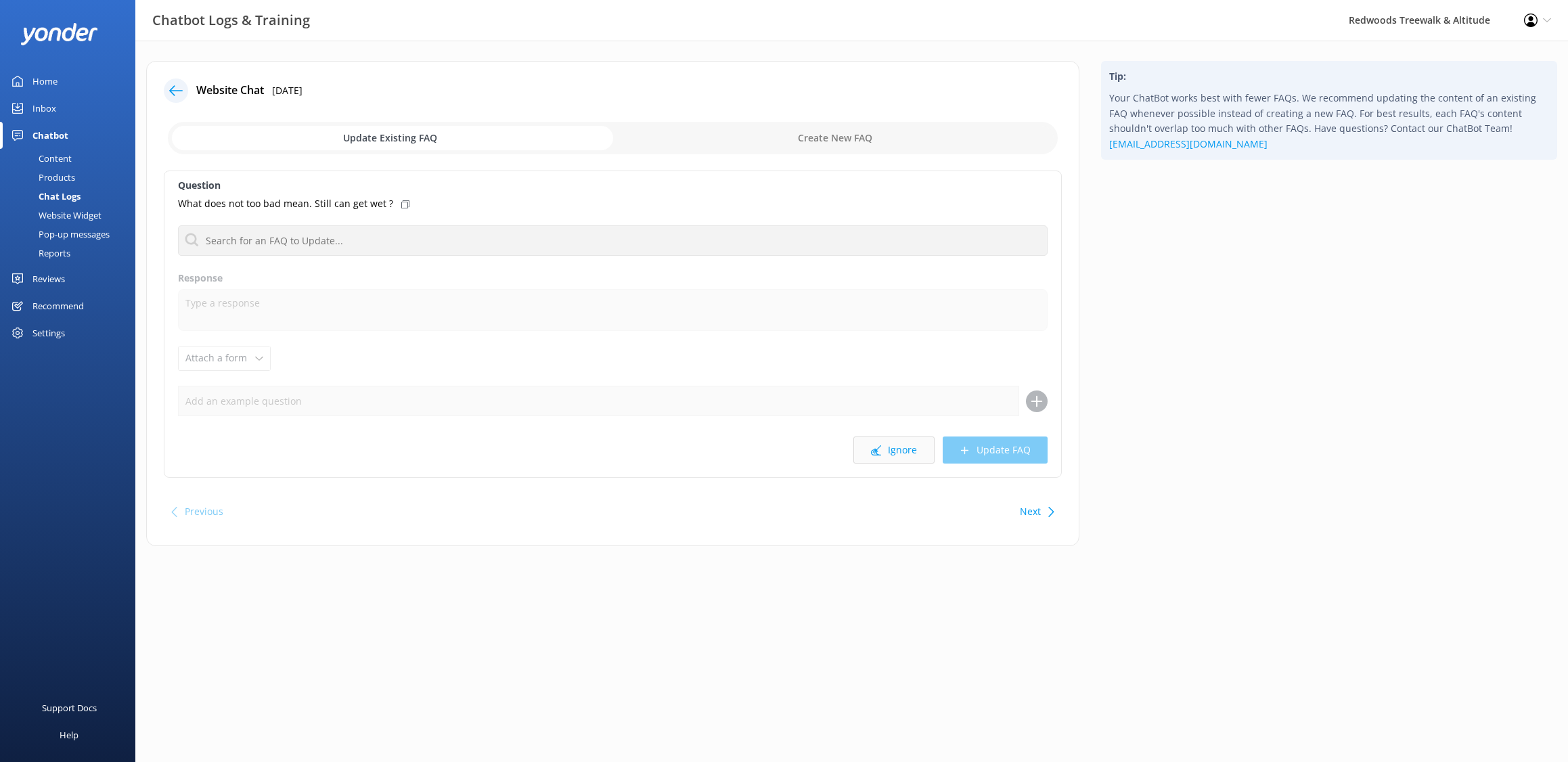
click at [893, 453] on button "Ignore" at bounding box center [894, 450] width 81 height 27
click at [925, 458] on button "Ignore" at bounding box center [894, 450] width 81 height 27
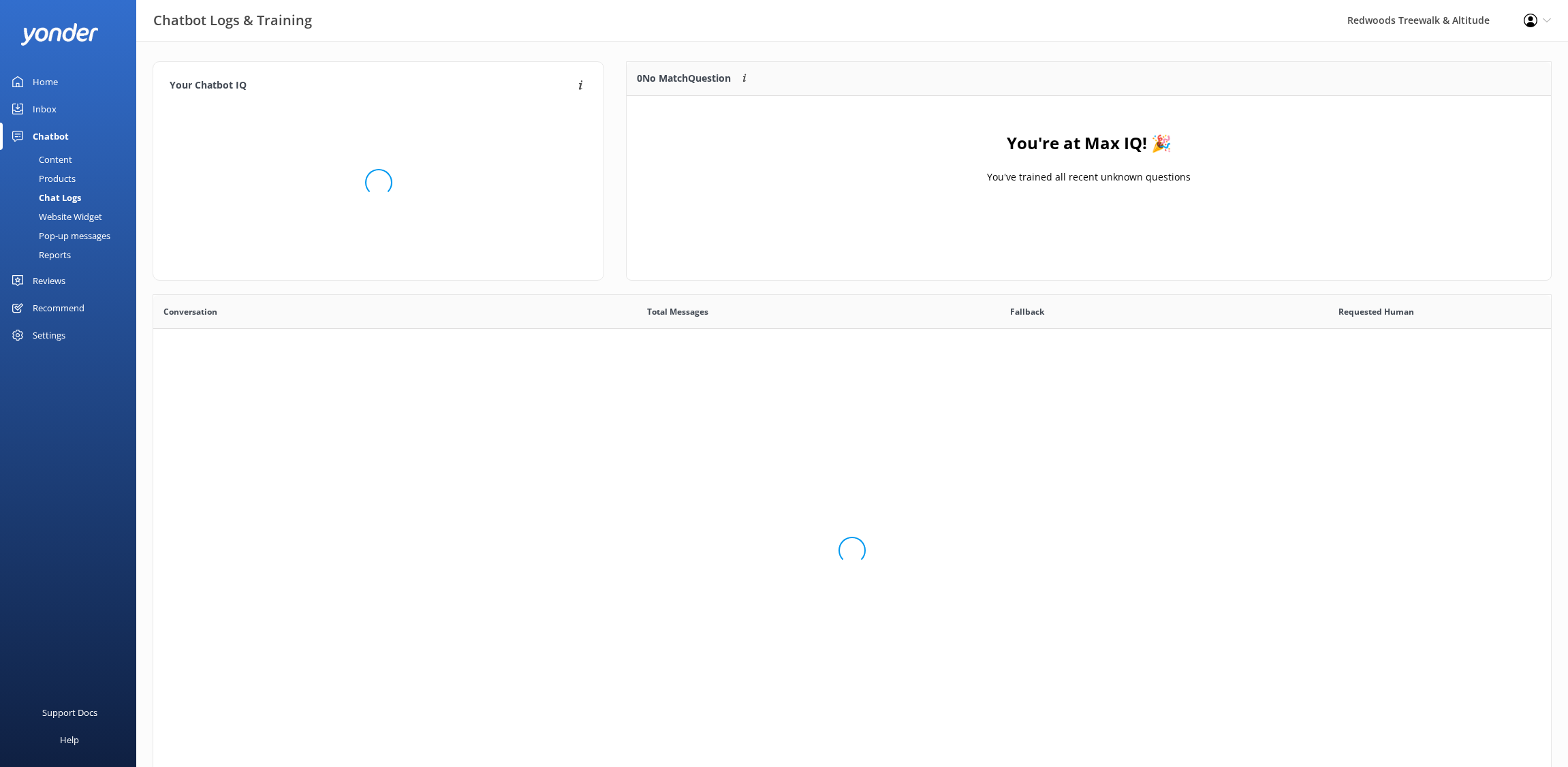
scroll to position [467, 1388]
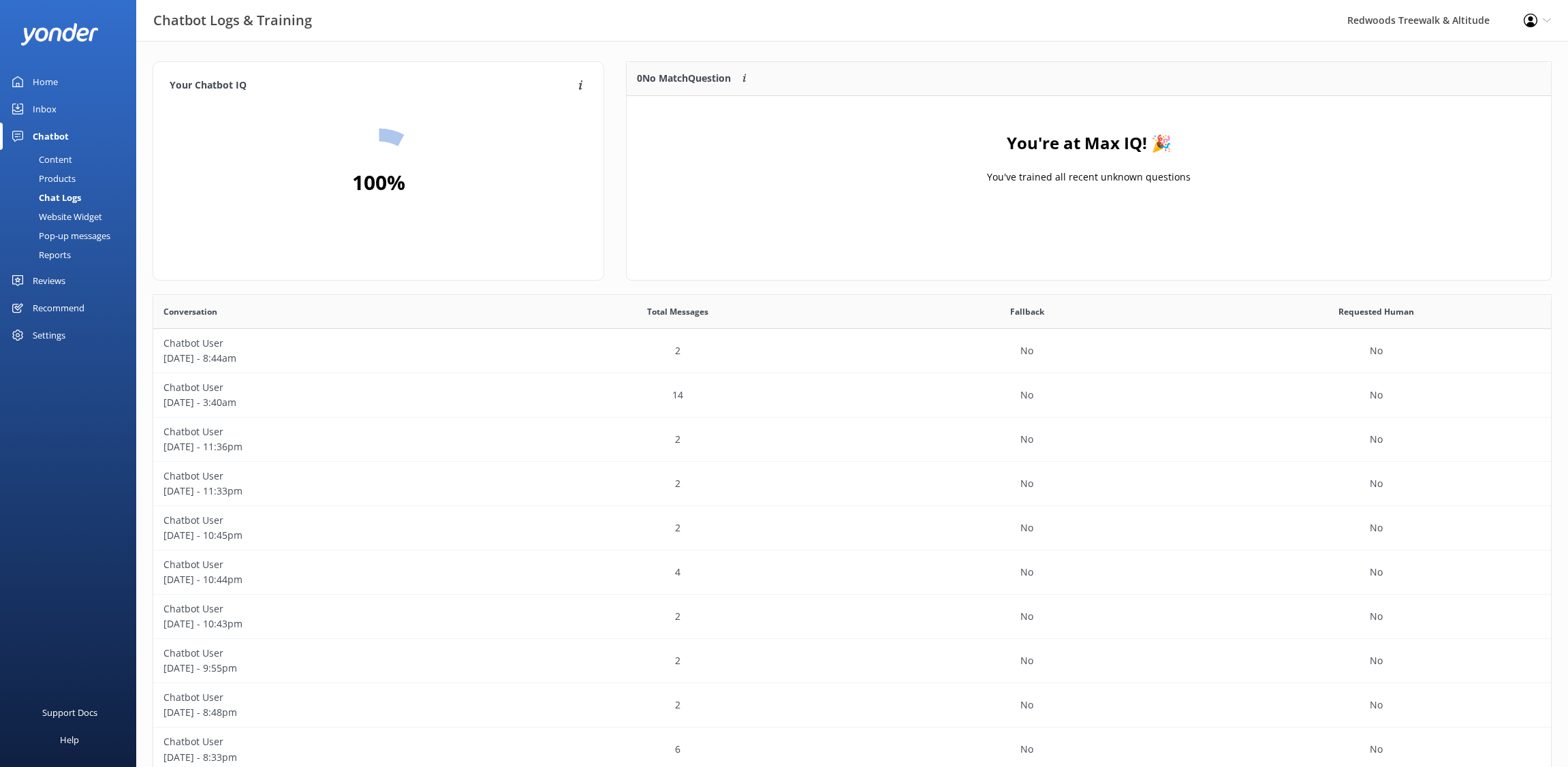
click at [45, 83] on div "Home" at bounding box center [45, 82] width 25 height 28
